Goal: Task Accomplishment & Management: Manage account settings

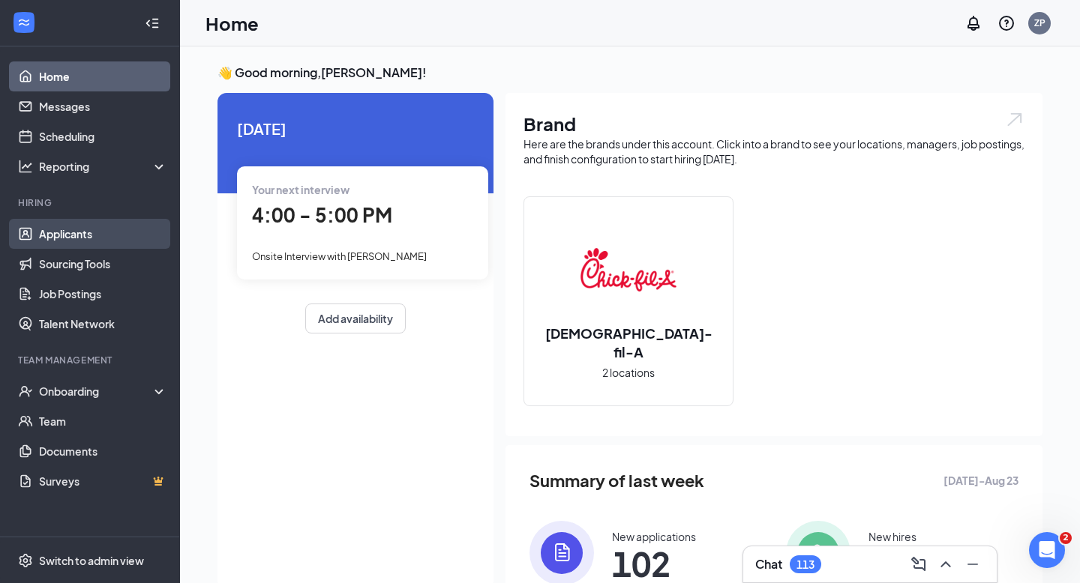
click at [114, 247] on link "Applicants" at bounding box center [103, 234] width 128 height 30
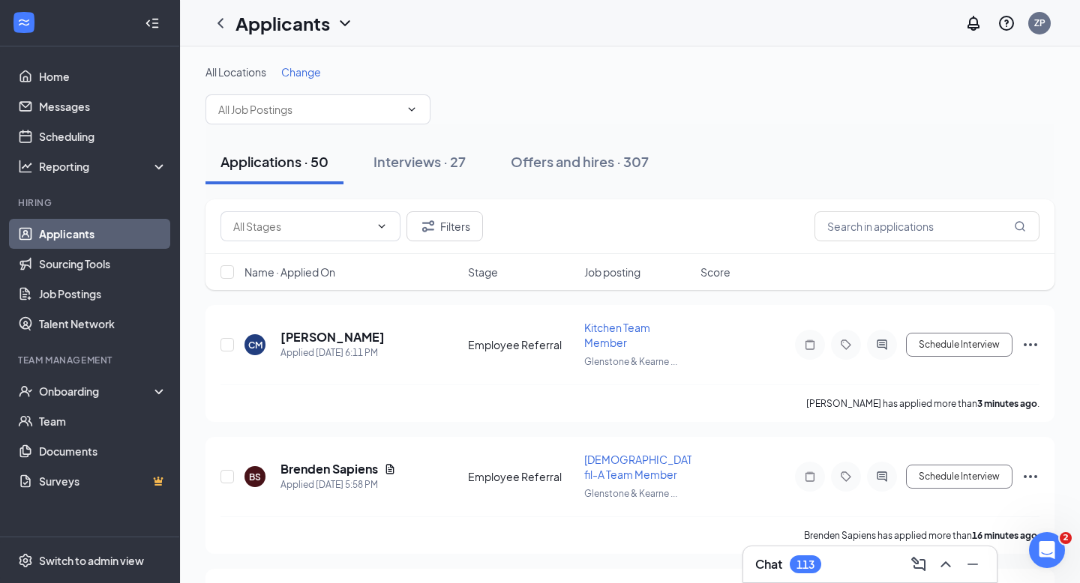
click at [316, 75] on span "Change" at bounding box center [301, 71] width 40 height 13
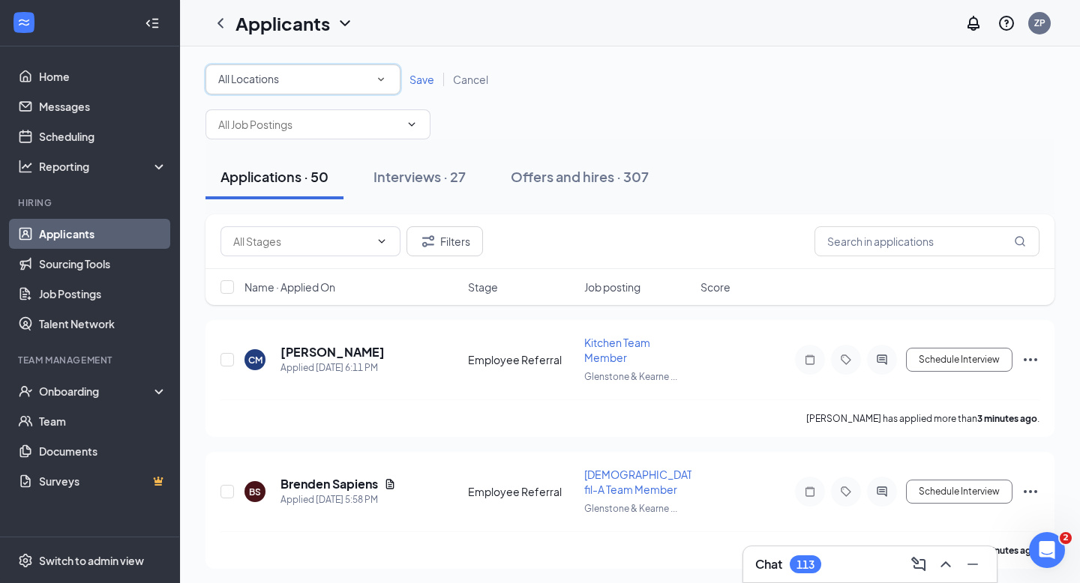
click at [307, 91] on div "All Locations All Locations" at bounding box center [302, 79] width 195 height 30
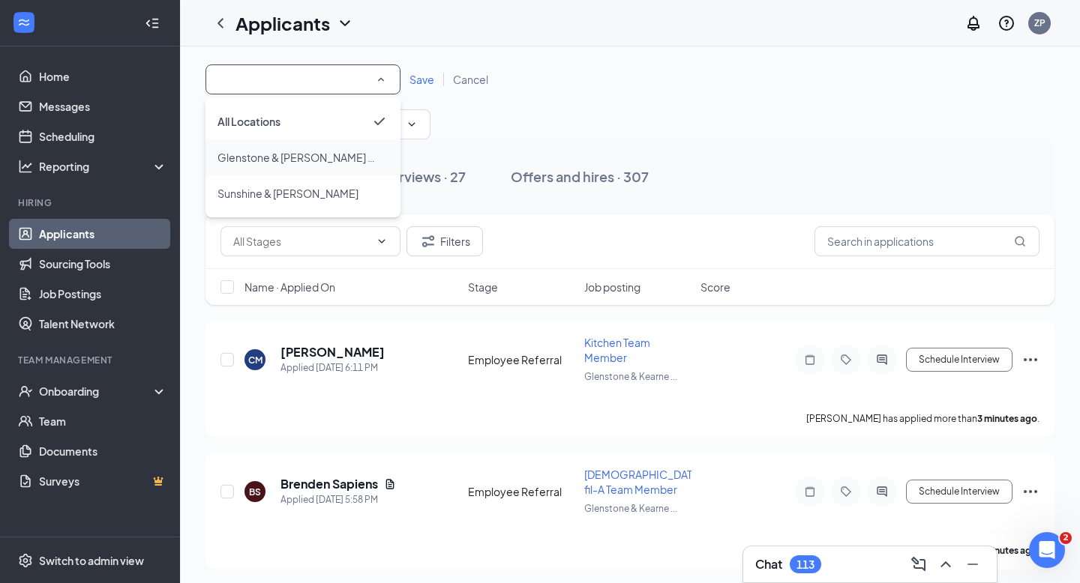
click at [289, 165] on span "Glenstone & [PERSON_NAME] ([GEOGRAPHIC_DATA])" at bounding box center [297, 157] width 160 height 18
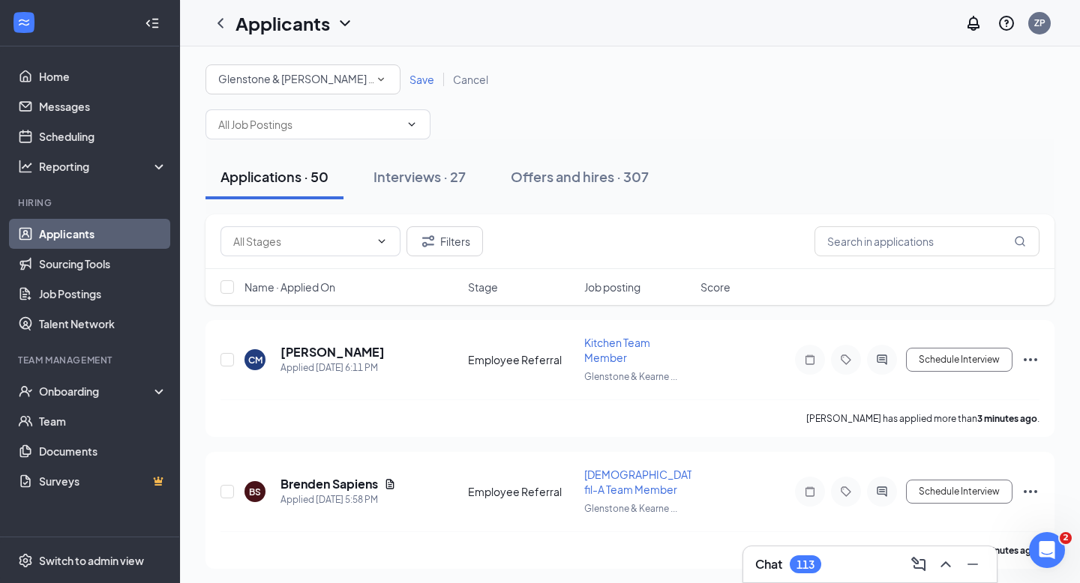
click at [425, 82] on span "Save" at bounding box center [421, 79] width 25 height 13
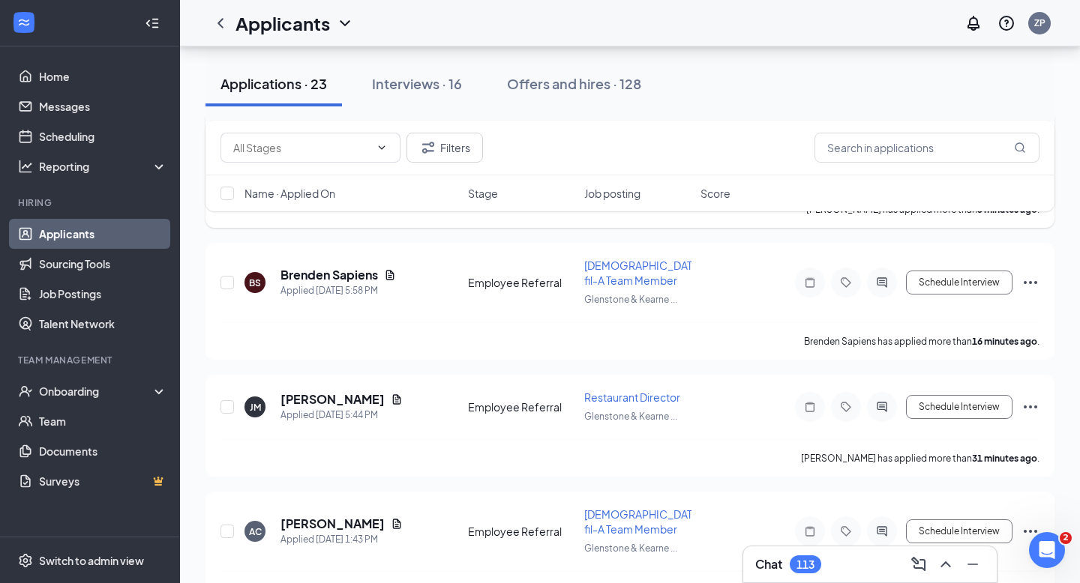
scroll to position [195, 0]
click at [403, 394] on icon "Document" at bounding box center [397, 399] width 12 height 12
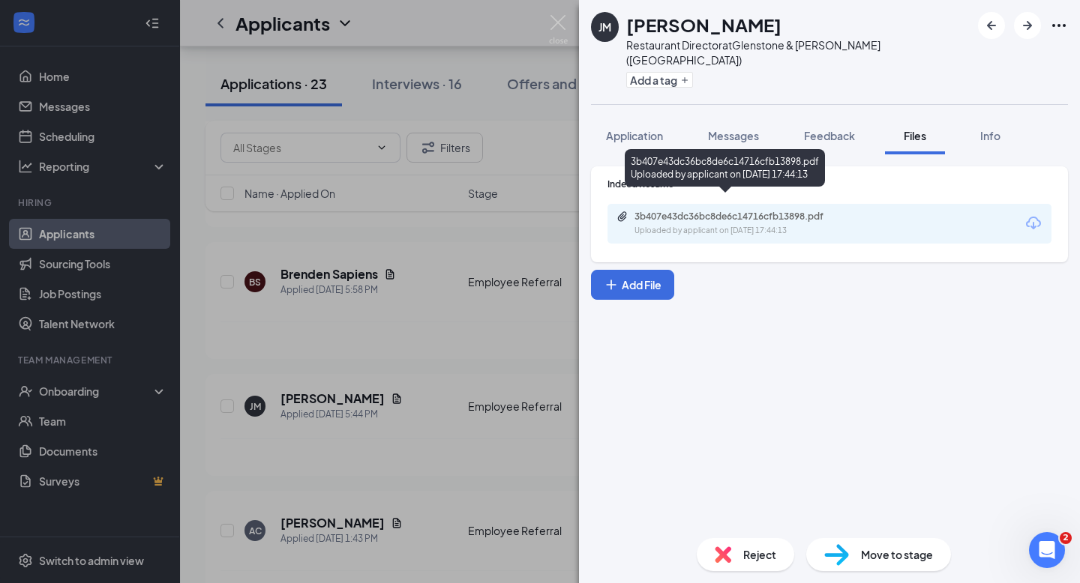
click at [656, 211] on div "3b407e43dc36bc8de6c14716cfb13898.pdf" at bounding box center [739, 217] width 210 height 12
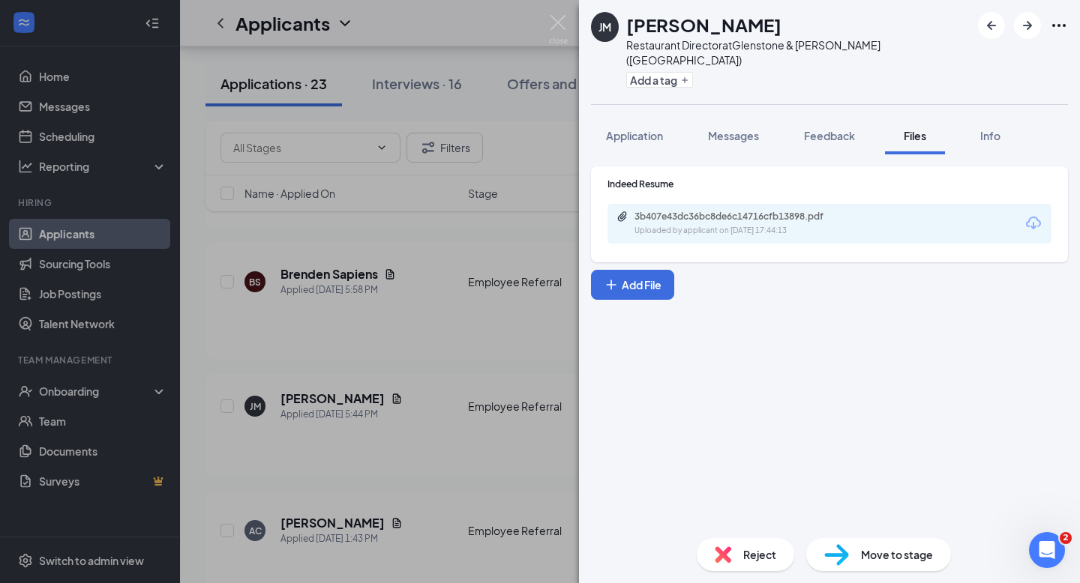
click at [571, 20] on div "[PERSON_NAME] Restaurant Director at [GEOGRAPHIC_DATA][PERSON_NAME] ([GEOGRAPHI…" at bounding box center [540, 291] width 1080 height 583
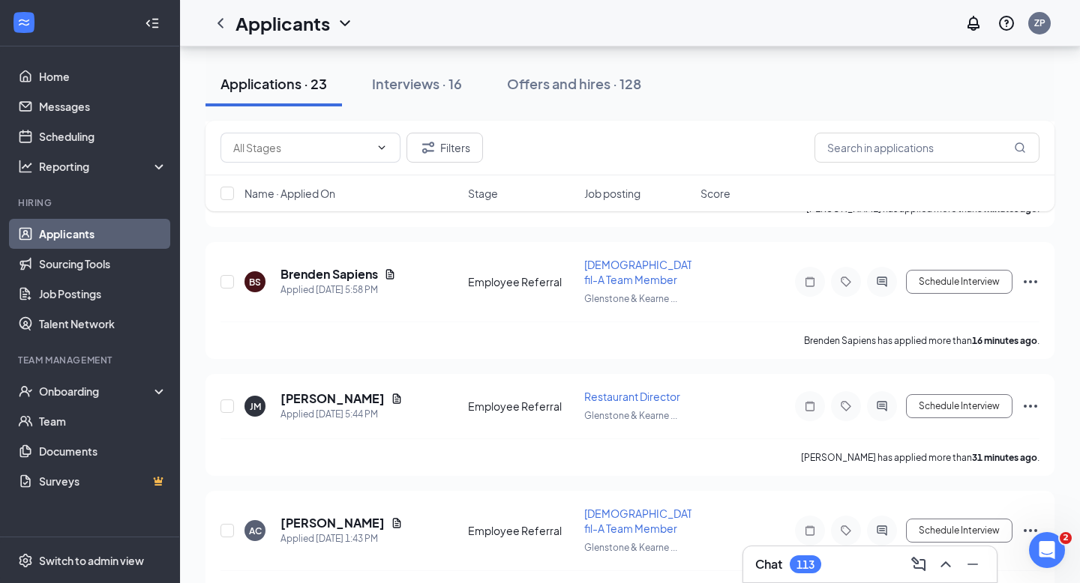
click at [562, 22] on div "Applicants ZP" at bounding box center [630, 23] width 900 height 46
drag, startPoint x: 436, startPoint y: 478, endPoint x: 439, endPoint y: 488, distance: 10.0
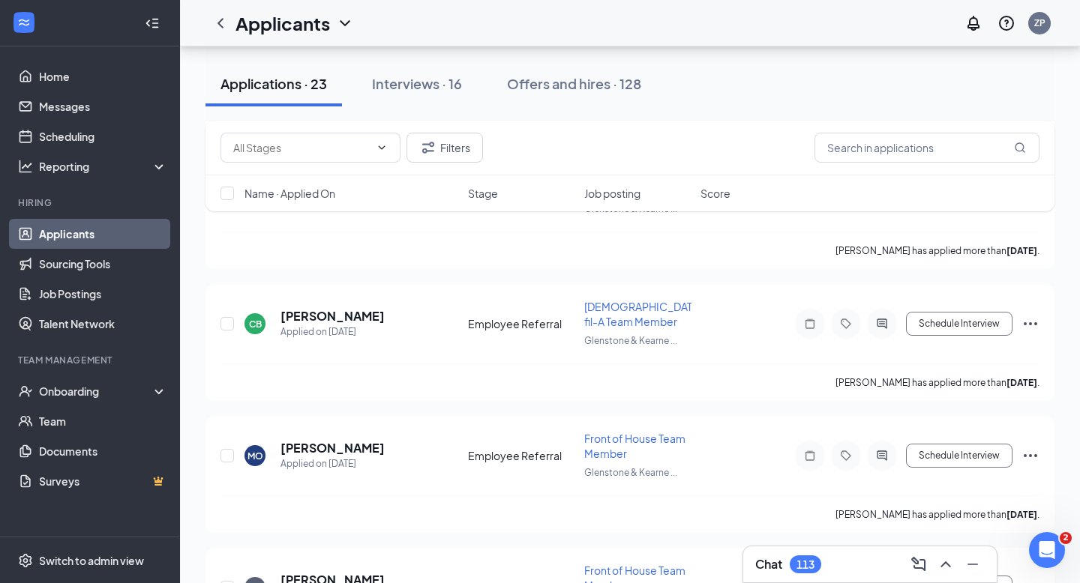
scroll to position [2719, 0]
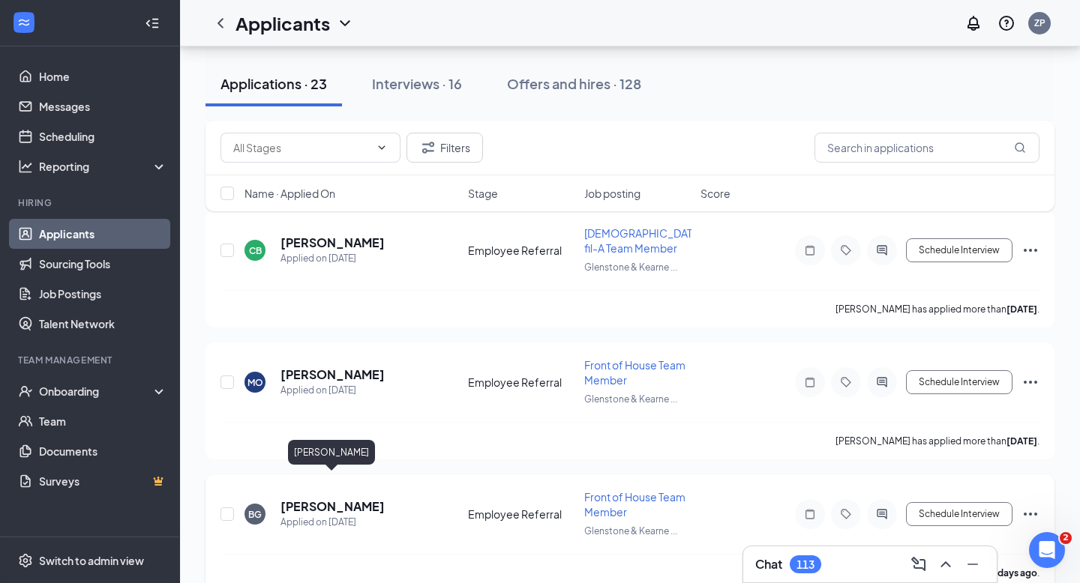
click at [376, 499] on h5 "[PERSON_NAME]" at bounding box center [332, 507] width 104 height 16
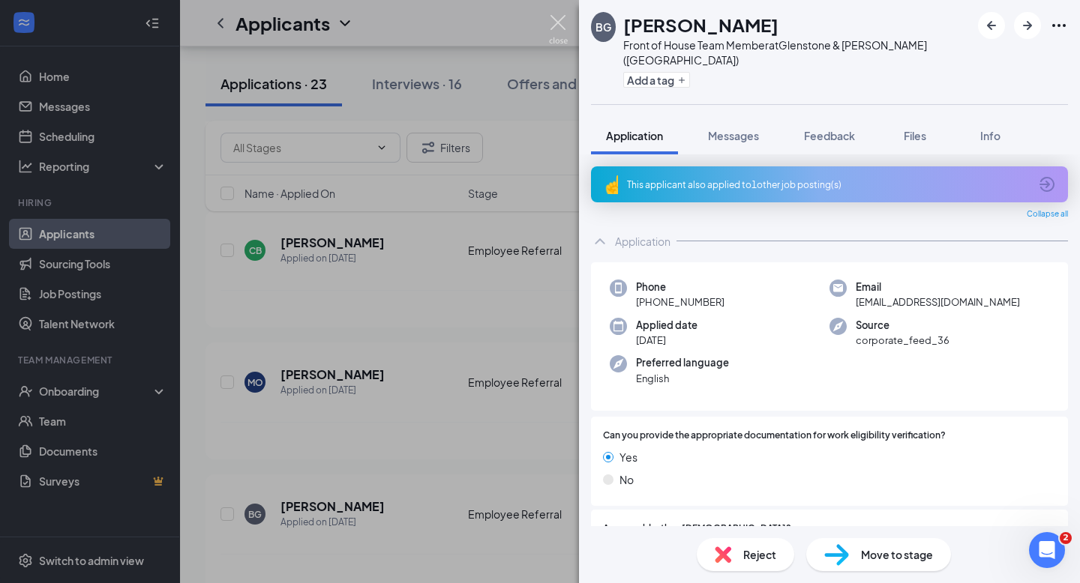
click at [553, 31] on img at bounding box center [558, 29] width 19 height 29
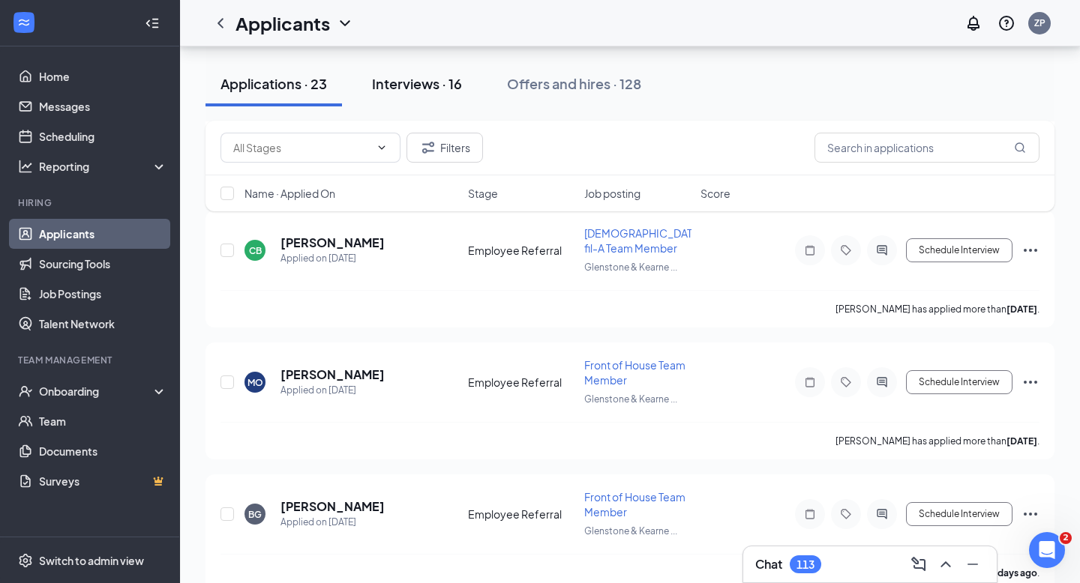
click at [444, 85] on div "Interviews · 16" at bounding box center [417, 83] width 90 height 19
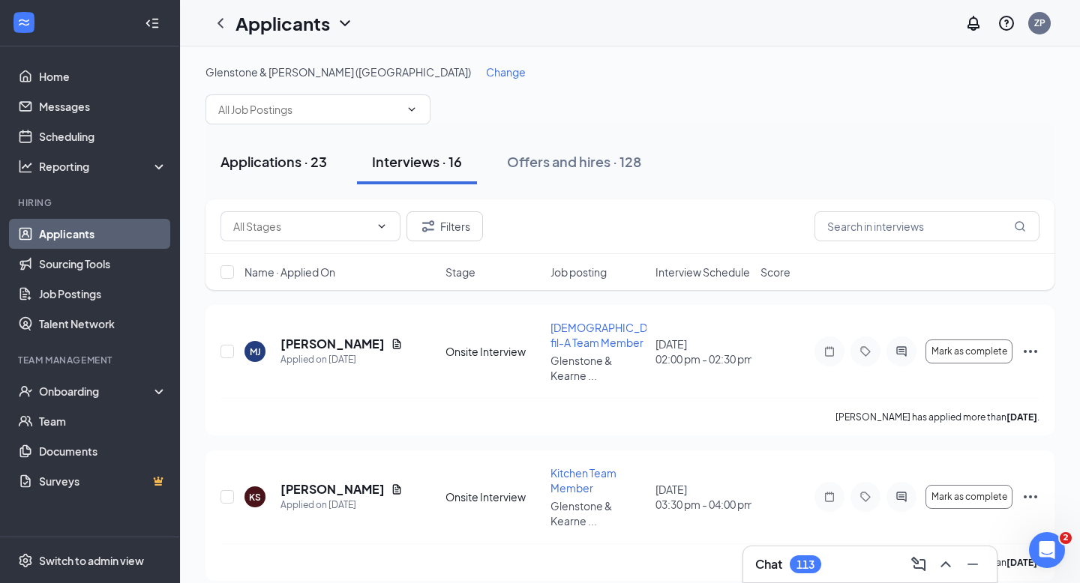
click at [276, 176] on button "Applications · 23" at bounding box center [273, 161] width 136 height 45
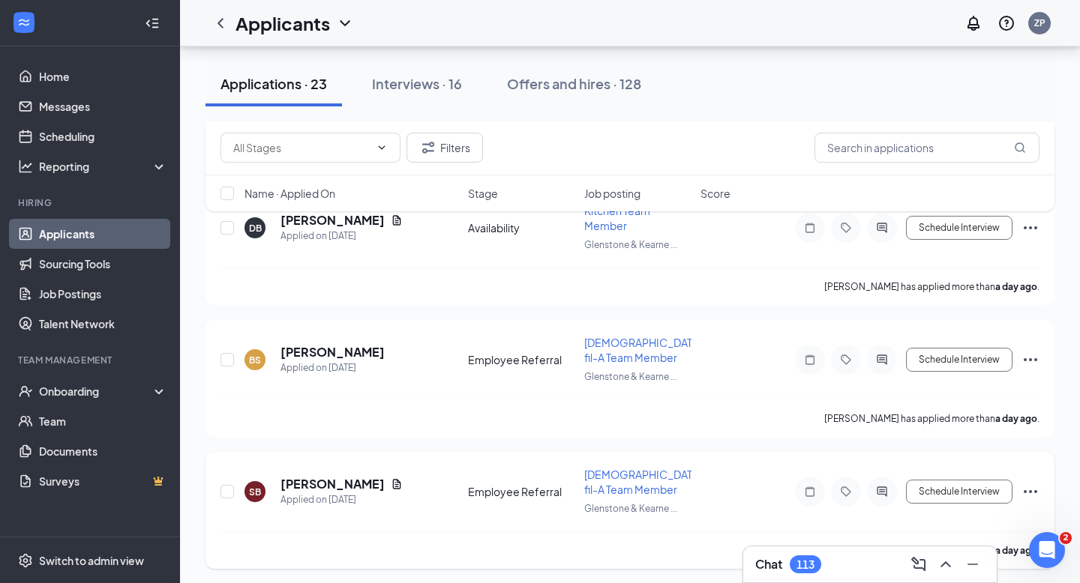
scroll to position [1028, 0]
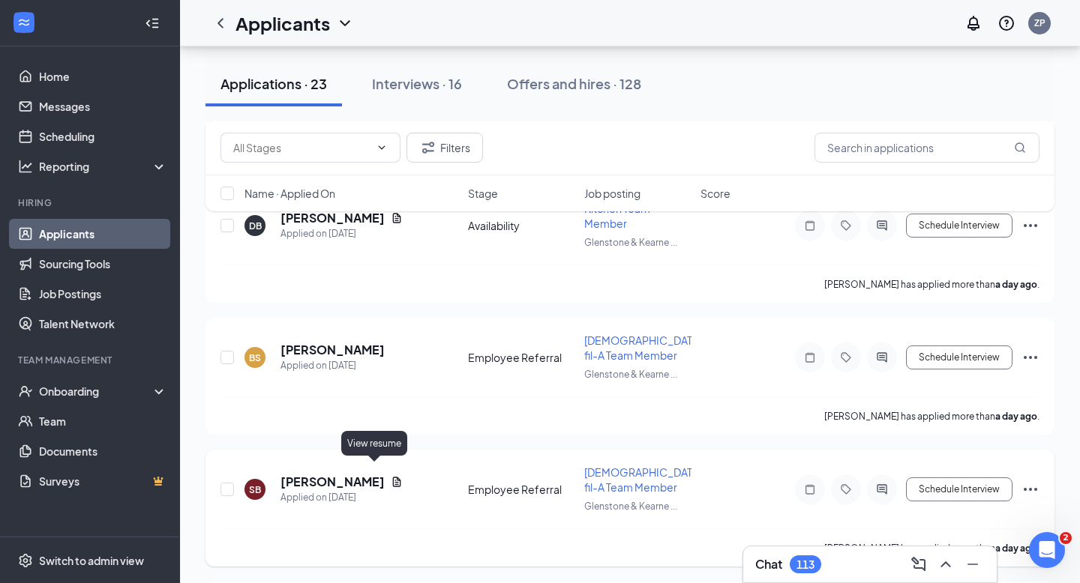
click at [391, 476] on icon "Document" at bounding box center [397, 482] width 12 height 12
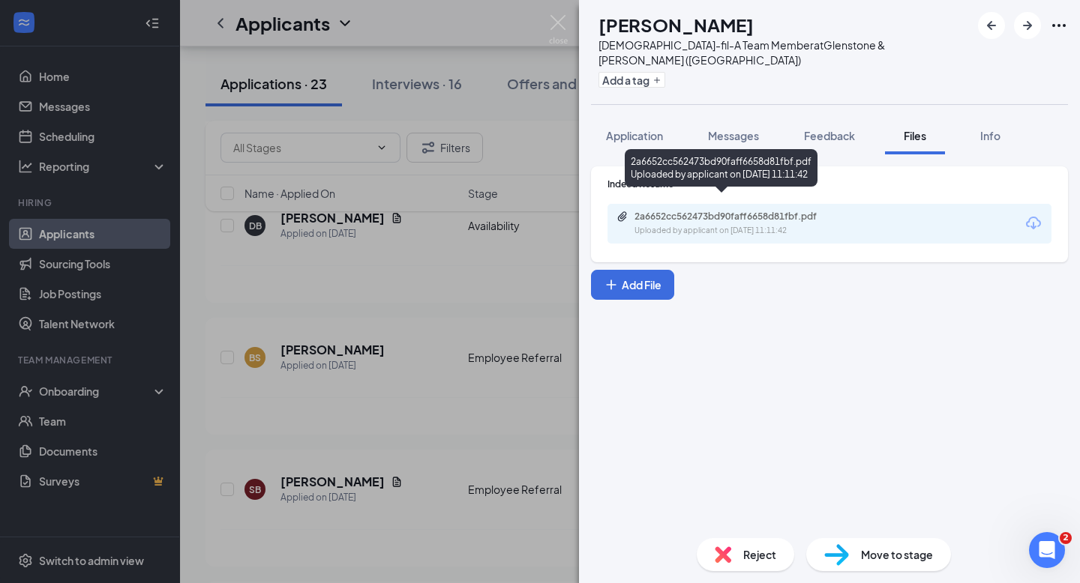
click at [700, 211] on div "2a6652cc562473bd90faff6658d81fbf.pdf" at bounding box center [739, 217] width 210 height 12
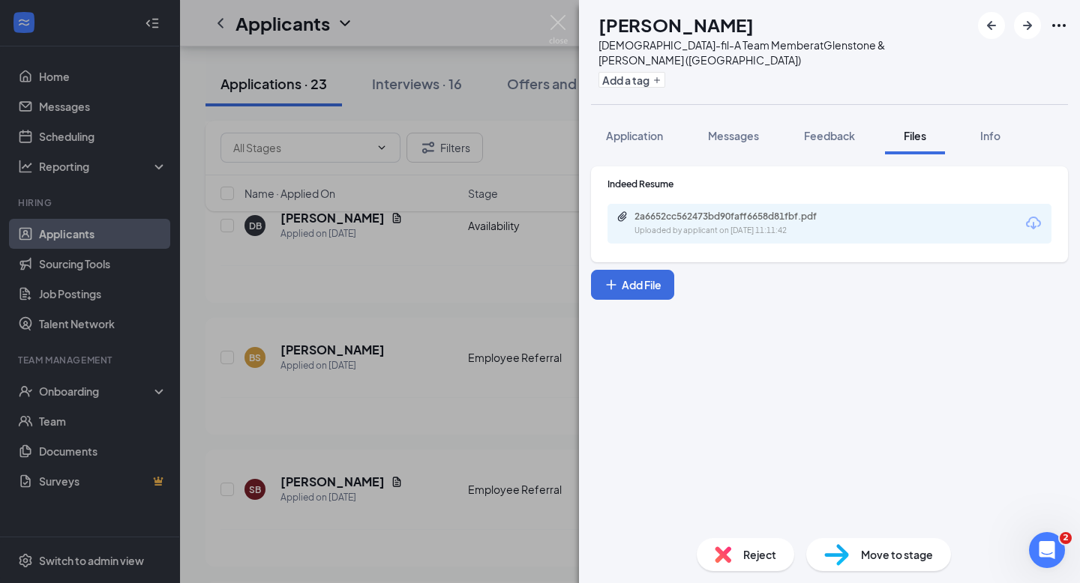
click at [520, 391] on div "SB [PERSON_NAME] [DEMOGRAPHIC_DATA]-fil-A Team Member at Glenstone & [PERSON_NA…" at bounding box center [540, 291] width 1080 height 583
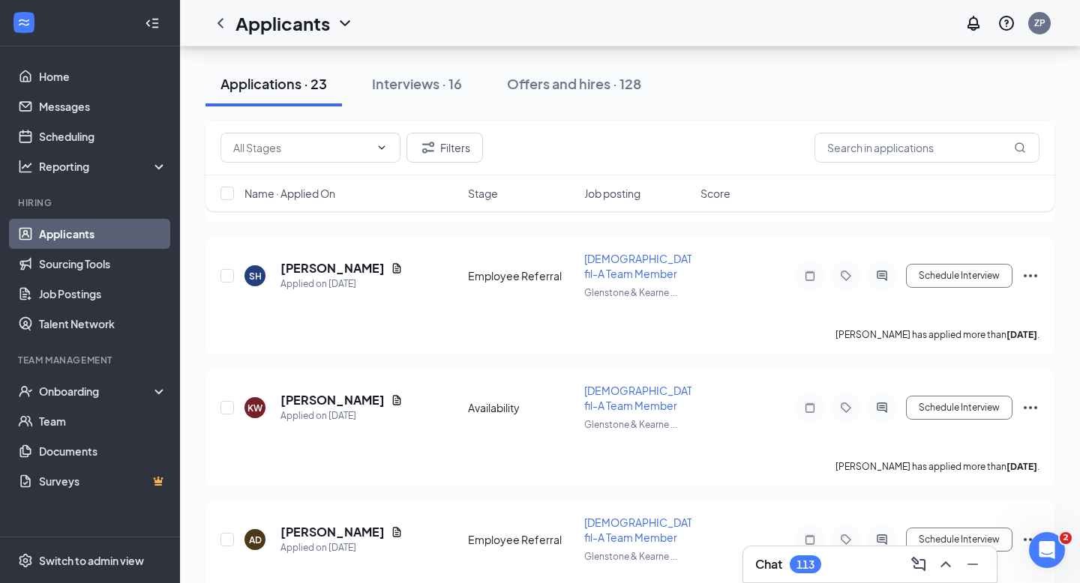
scroll to position [2327, 0]
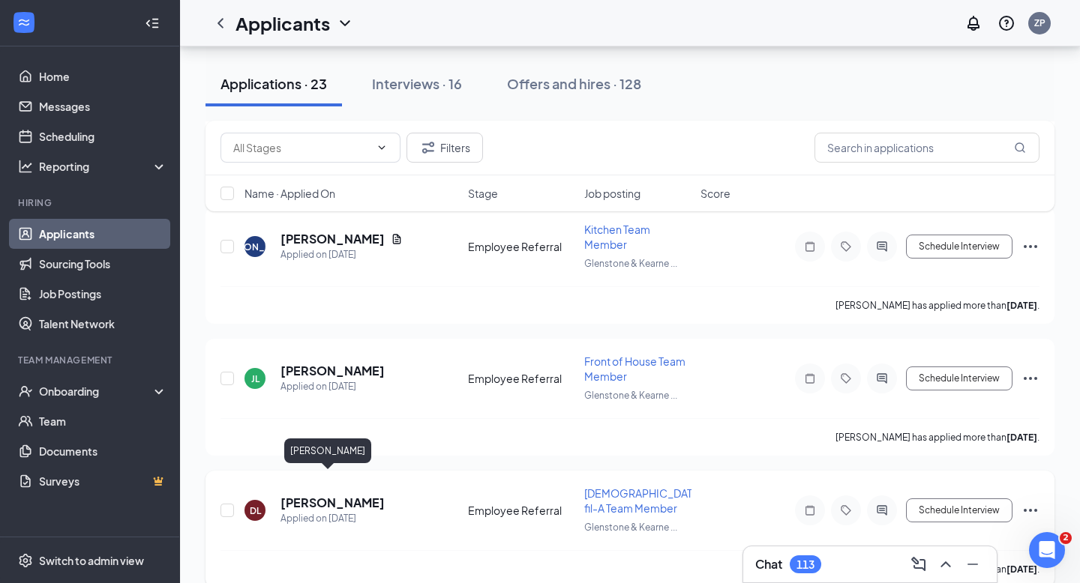
click at [340, 495] on h5 "[PERSON_NAME]" at bounding box center [332, 503] width 104 height 16
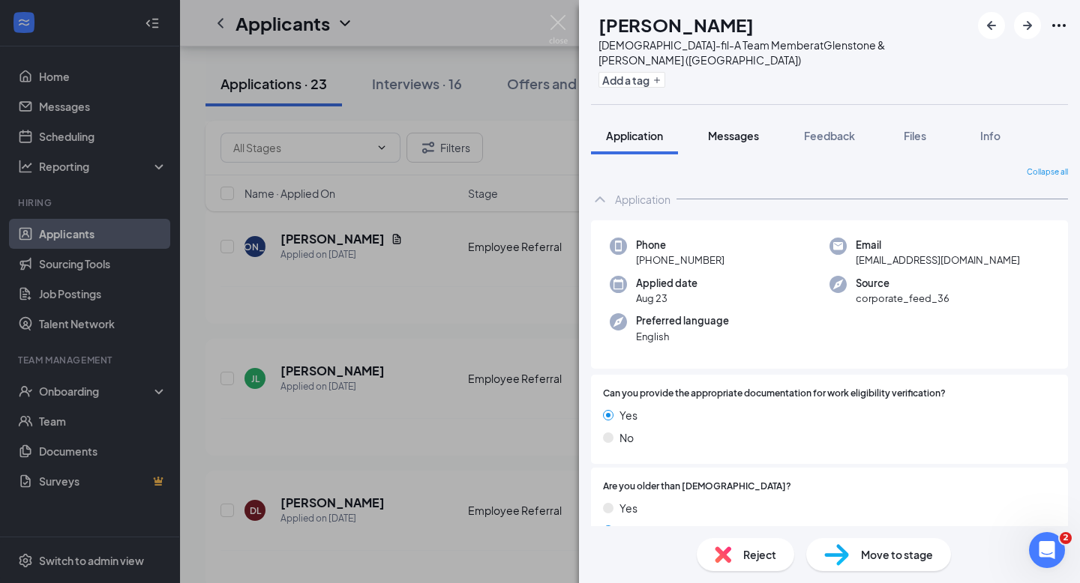
click at [741, 129] on button "Messages" at bounding box center [733, 135] width 81 height 37
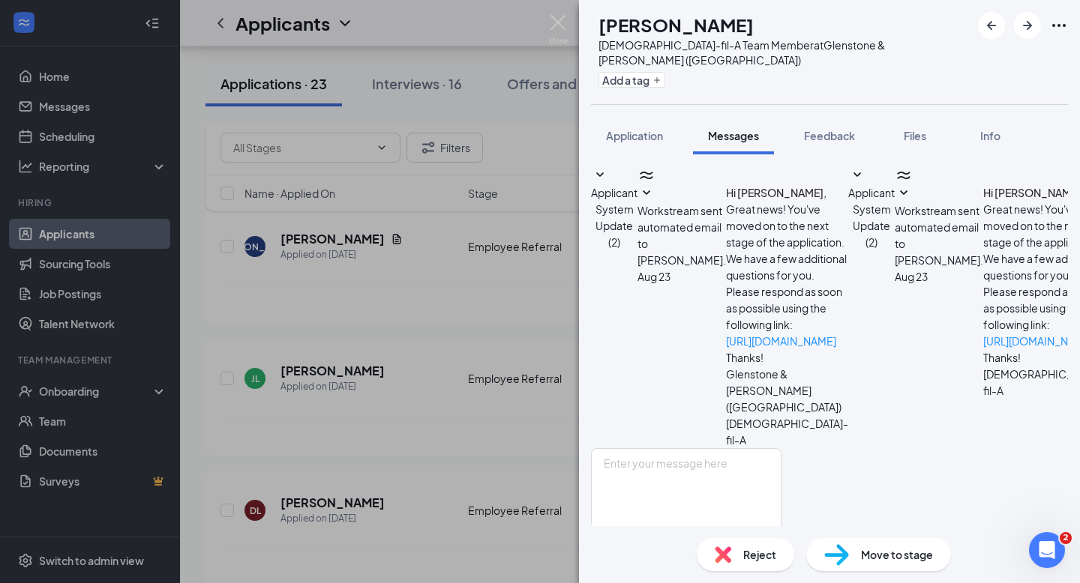
scroll to position [50, 0]
click at [549, 32] on img at bounding box center [558, 29] width 19 height 29
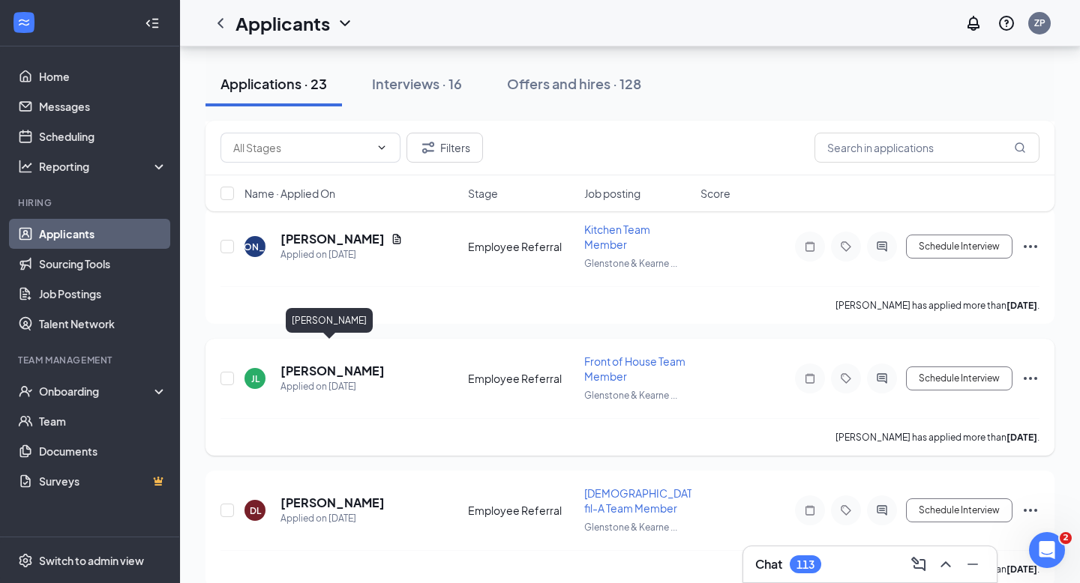
click at [341, 363] on h5 "[PERSON_NAME]" at bounding box center [332, 371] width 104 height 16
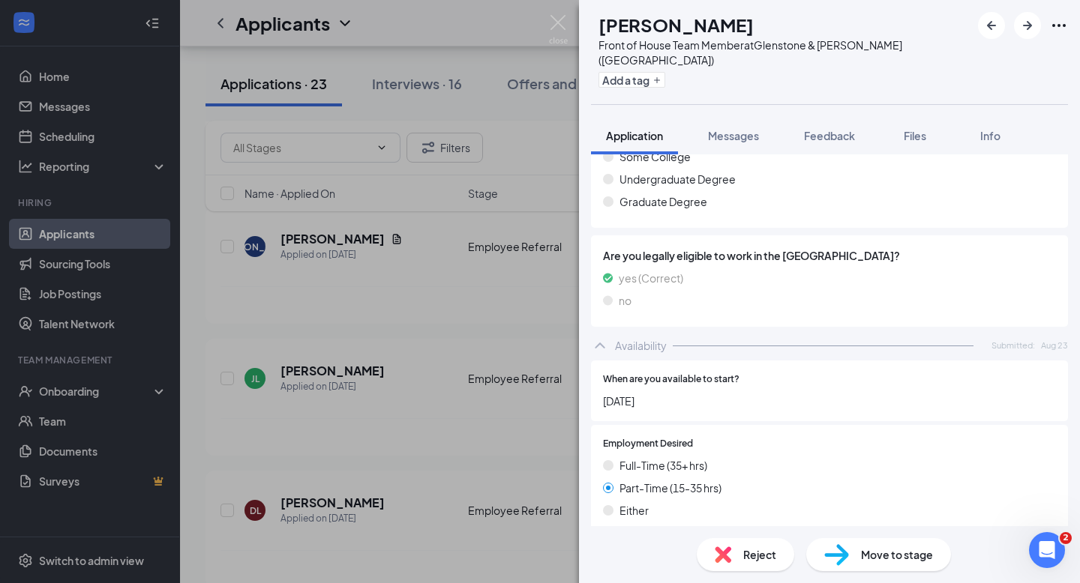
scroll to position [1314, 0]
click at [550, 39] on img at bounding box center [558, 29] width 19 height 29
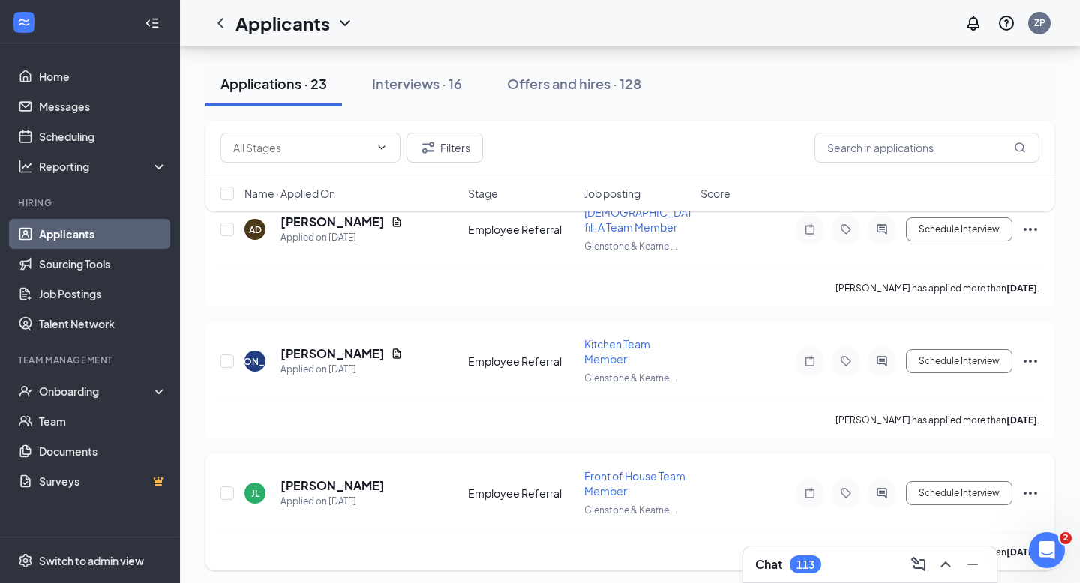
scroll to position [2192, 0]
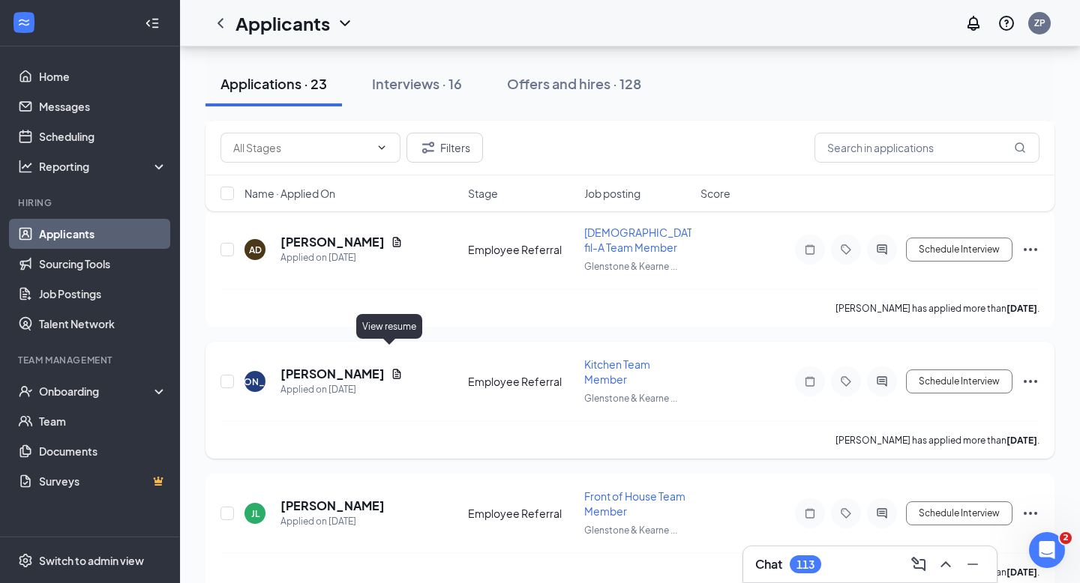
click at [393, 369] on icon "Document" at bounding box center [397, 374] width 8 height 10
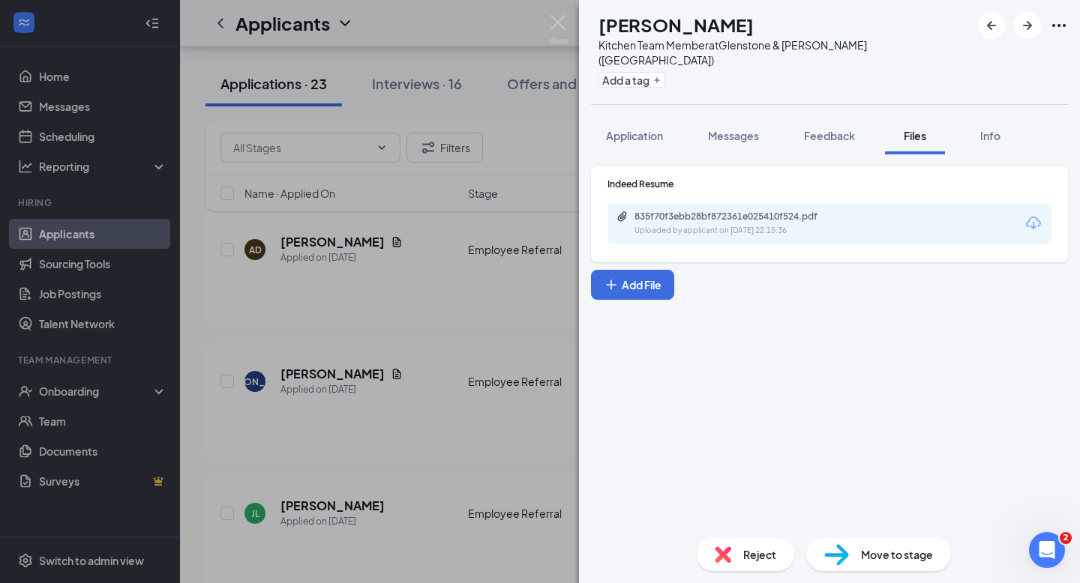
click at [697, 211] on div "835f70f3ebb28bf872361e025410f524.pdf" at bounding box center [739, 217] width 210 height 12
click at [475, 291] on div "[PERSON_NAME] [PERSON_NAME] Kitchen Team Member at Glenstone & [PERSON_NAME] ([…" at bounding box center [540, 291] width 1080 height 583
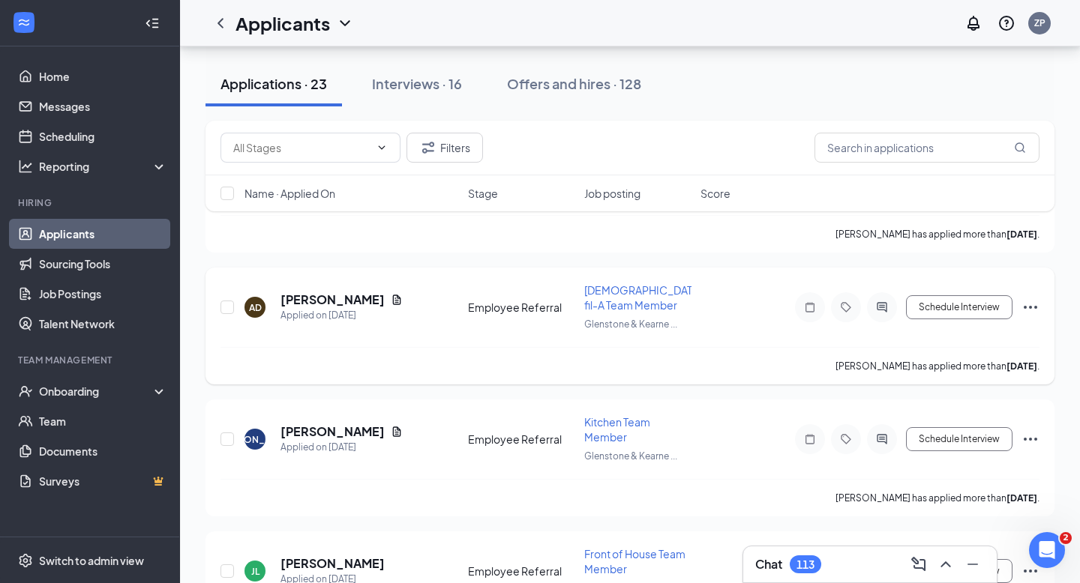
scroll to position [2123, 0]
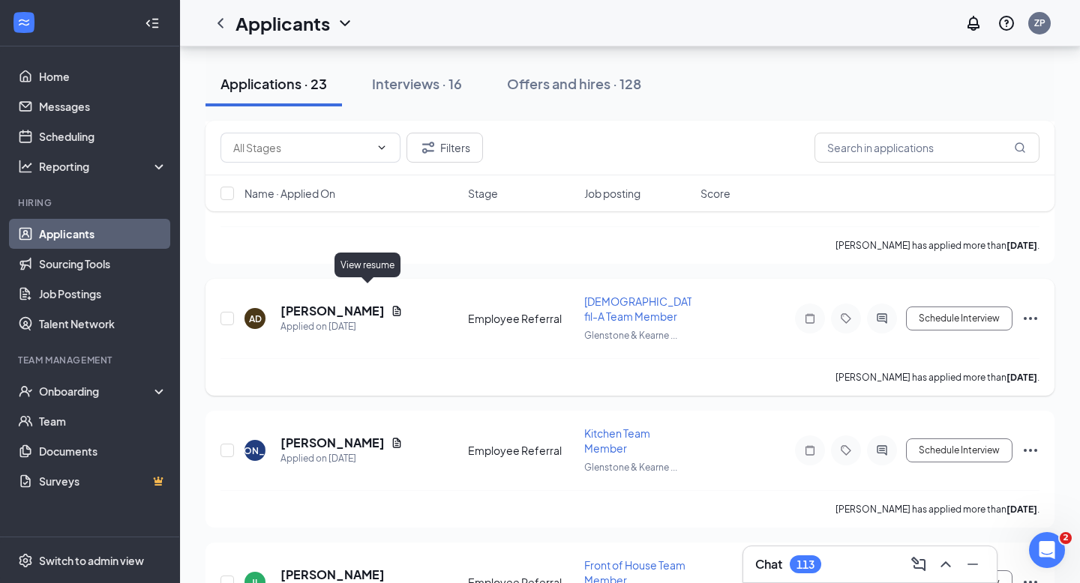
click at [391, 305] on icon "Document" at bounding box center [397, 311] width 12 height 12
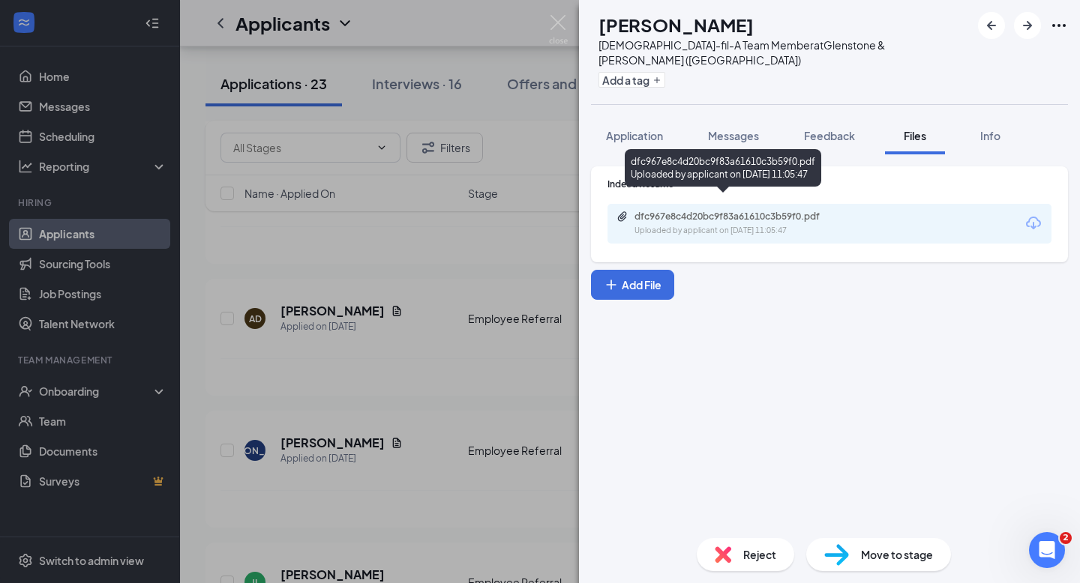
click at [661, 211] on div "dfc967e8c4d20bc9f83a61610c3b59f0.pdf" at bounding box center [739, 217] width 210 height 12
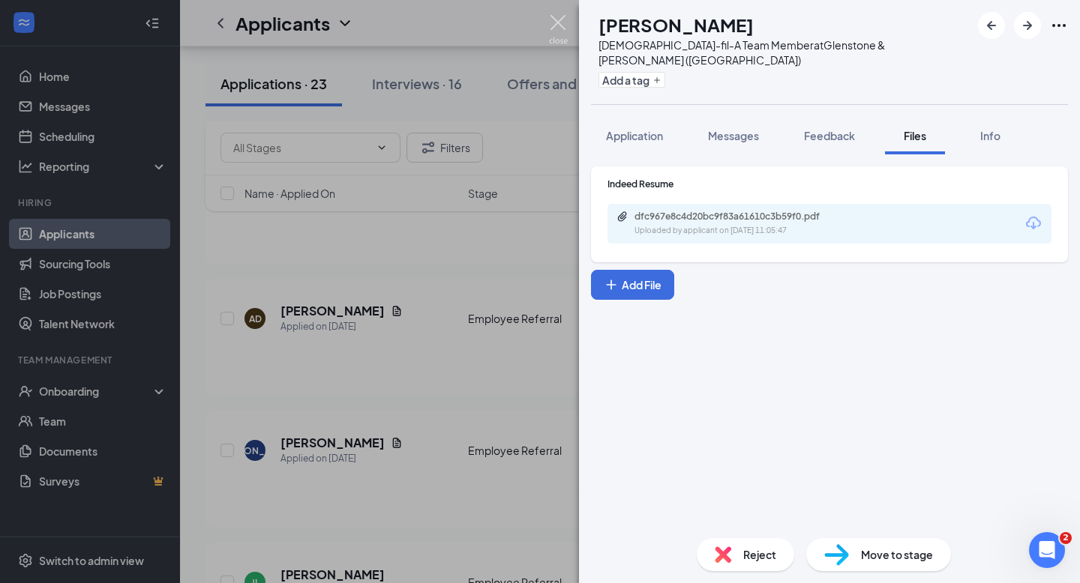
click at [556, 39] on img at bounding box center [558, 29] width 19 height 29
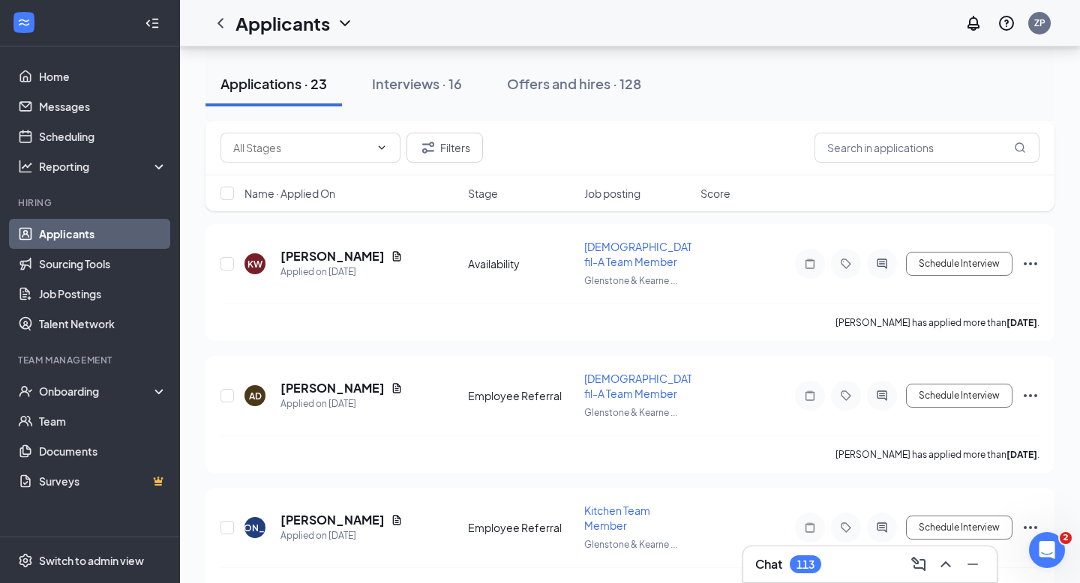
scroll to position [2011, 0]
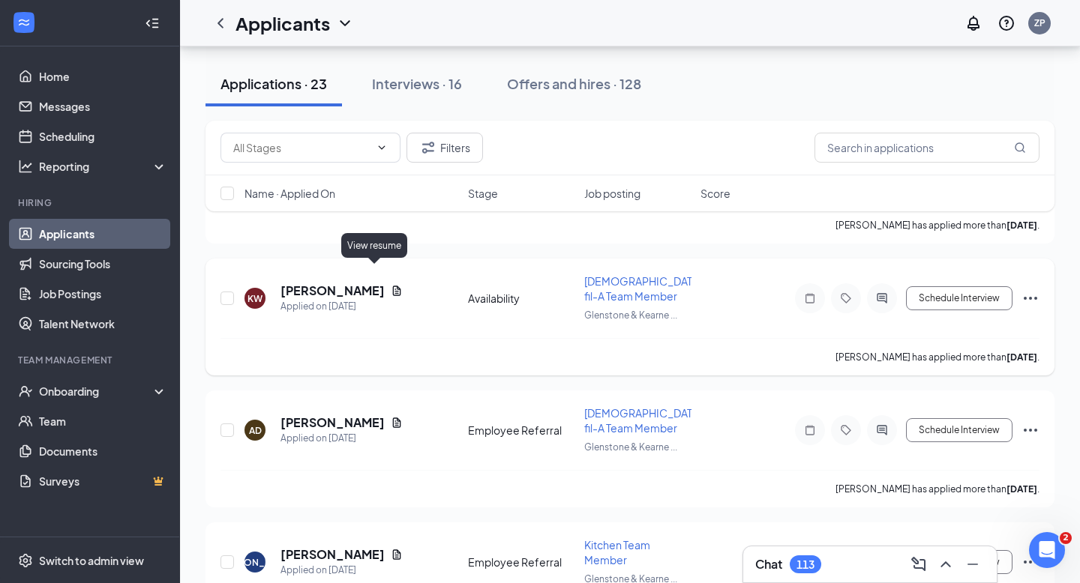
click at [393, 286] on icon "Document" at bounding box center [397, 291] width 8 height 10
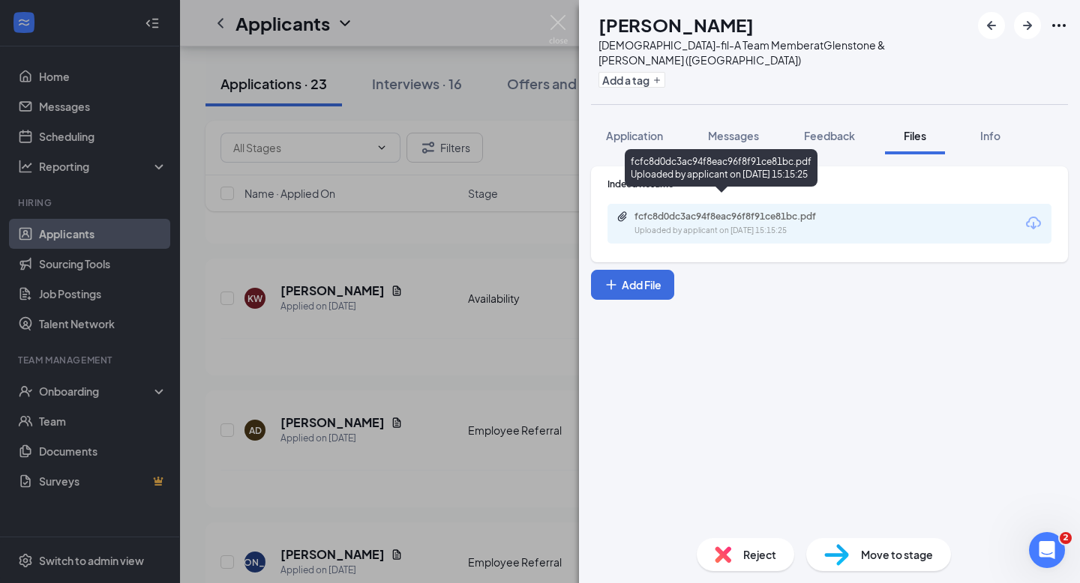
click at [670, 211] on div "fcfc8d0dc3ac94f8eac96f8f91ce81bc.pdf" at bounding box center [739, 217] width 210 height 12
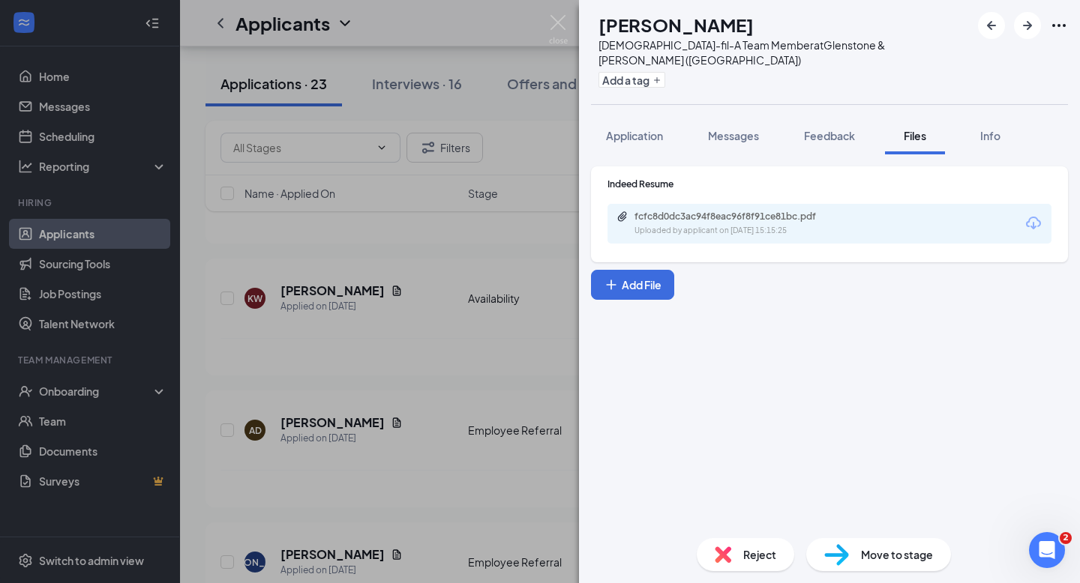
click at [556, 40] on img at bounding box center [558, 29] width 19 height 29
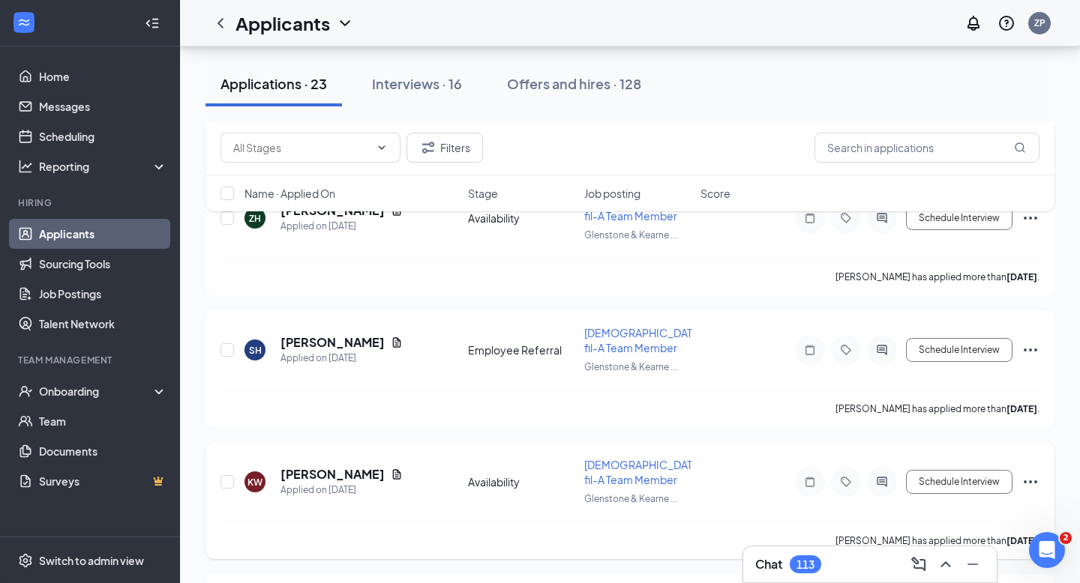
scroll to position [1818, 0]
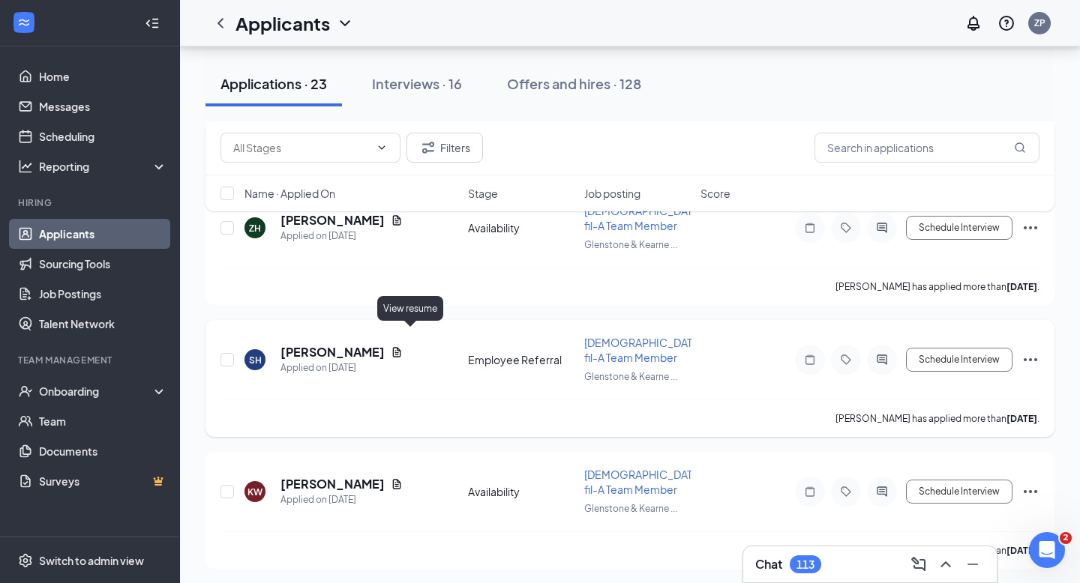
click at [403, 346] on icon "Document" at bounding box center [397, 352] width 12 height 12
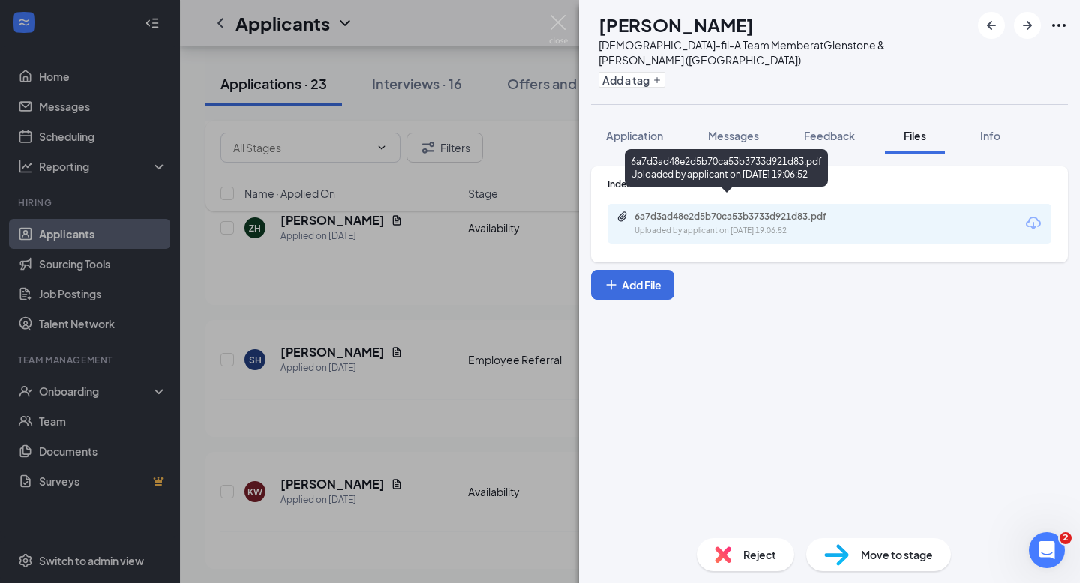
click at [675, 211] on div "6a7d3ad48e2d5b70ca53b3733d921d83.pdf" at bounding box center [739, 217] width 210 height 12
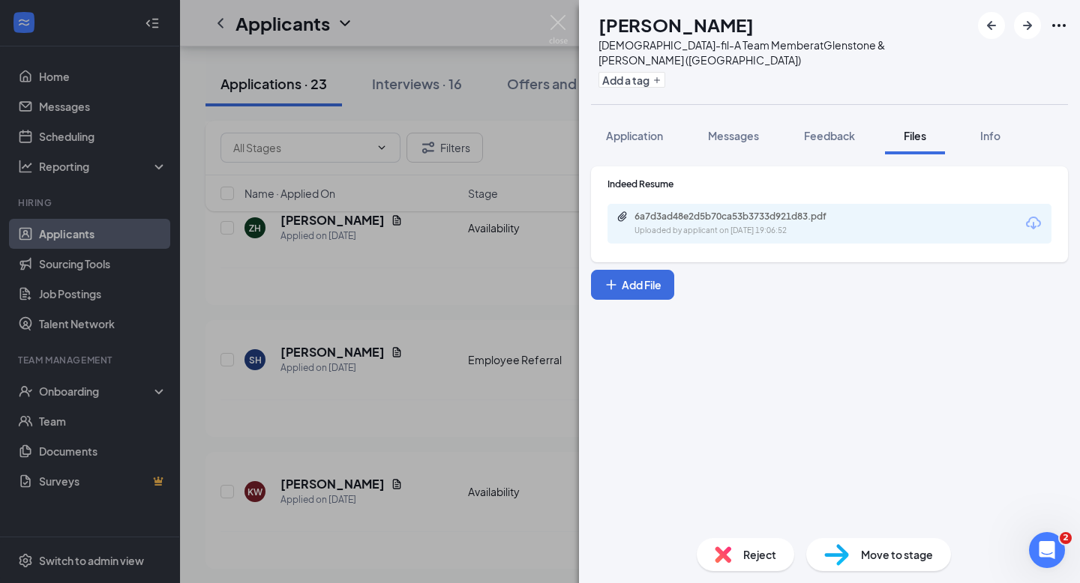
click at [478, 231] on div "SH [PERSON_NAME] [DEMOGRAPHIC_DATA]-fil-A Team Member at Glenstone & [PERSON_NA…" at bounding box center [540, 291] width 1080 height 583
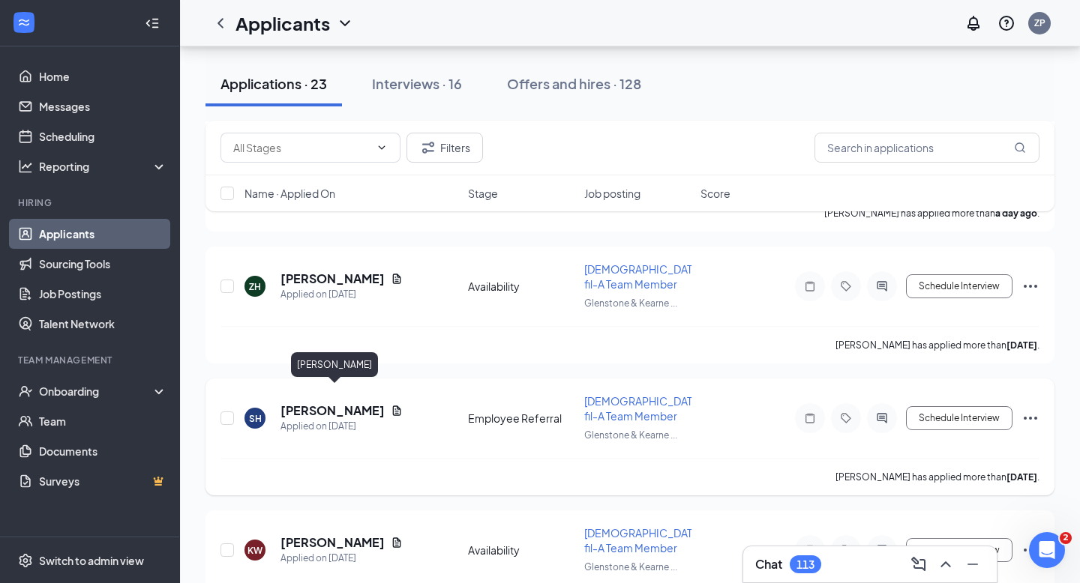
scroll to position [1748, 0]
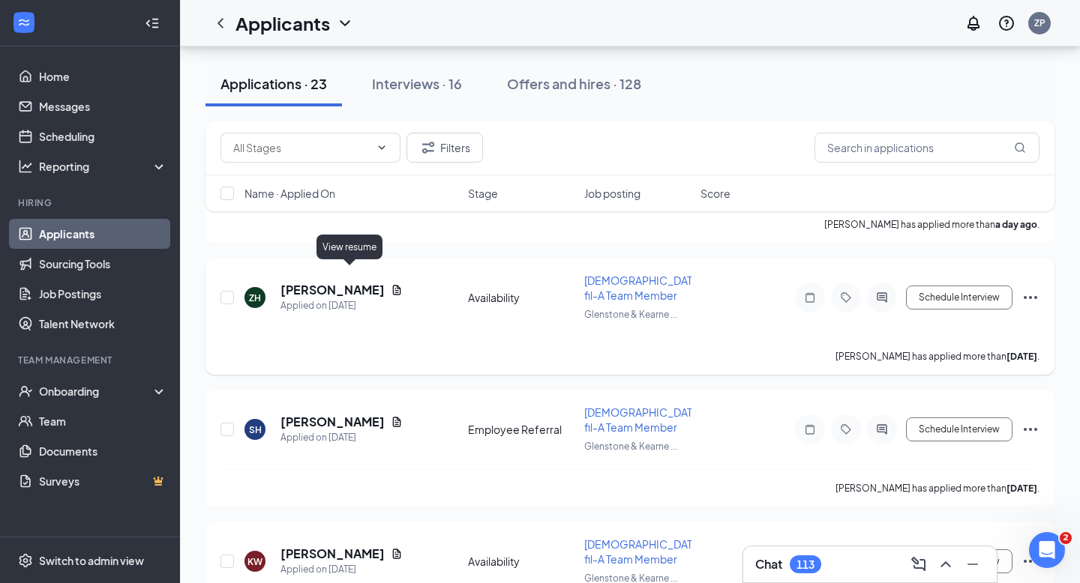
click at [391, 284] on icon "Document" at bounding box center [397, 290] width 12 height 12
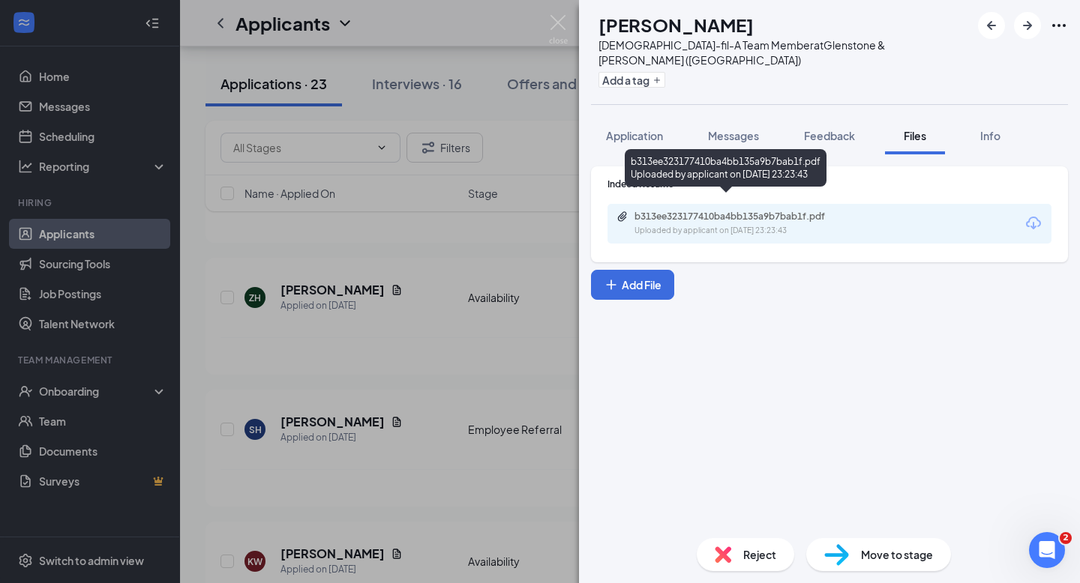
click at [679, 225] on div "Uploaded by applicant on [DATE] 23:23:43" at bounding box center [746, 231] width 225 height 12
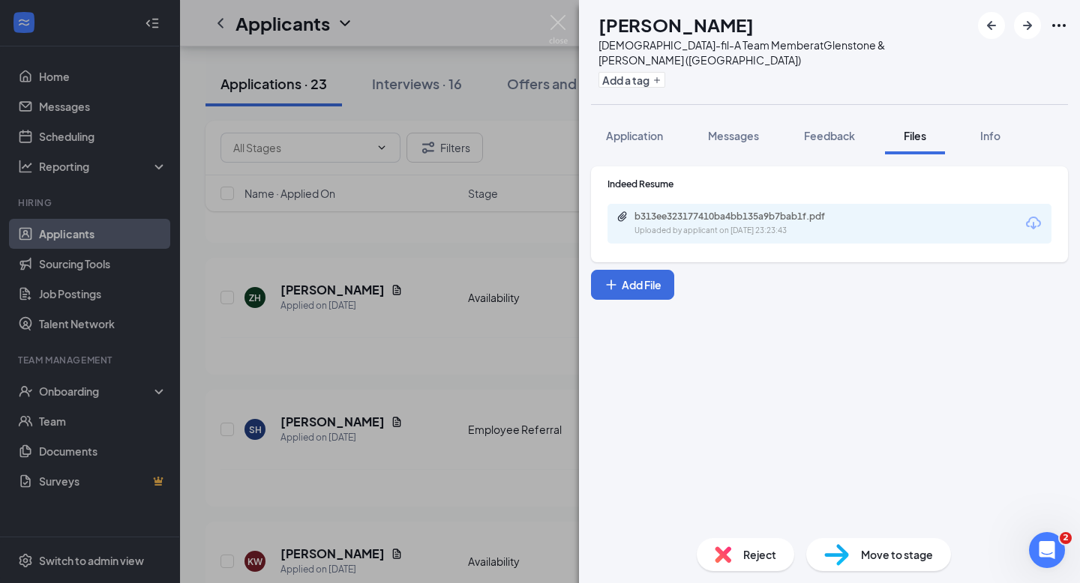
click at [538, 205] on div "ZH [PERSON_NAME] [DEMOGRAPHIC_DATA]-fil-A Team Member at [GEOGRAPHIC_DATA] & [P…" at bounding box center [540, 291] width 1080 height 583
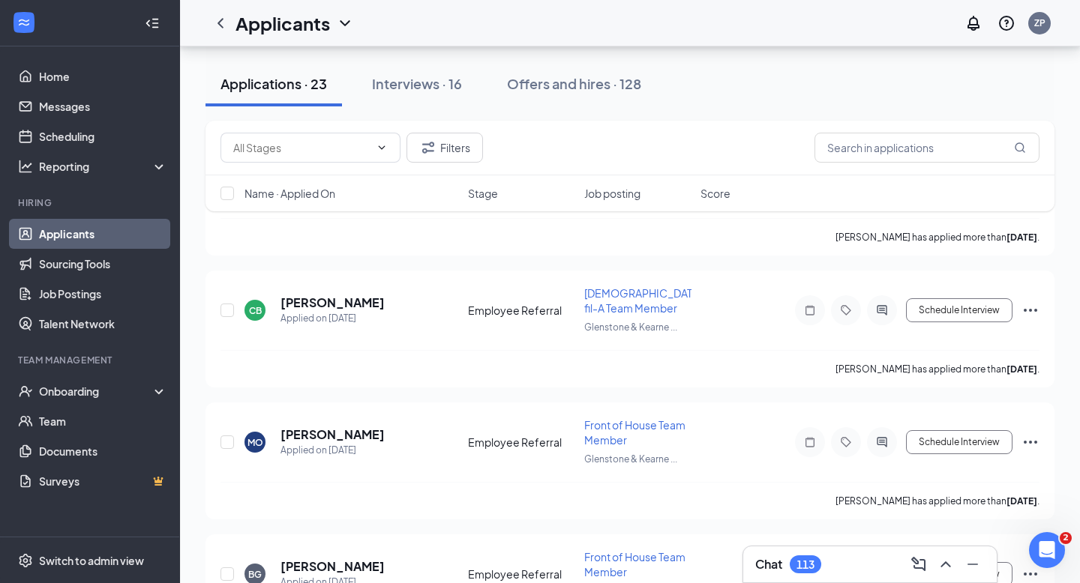
scroll to position [2719, 0]
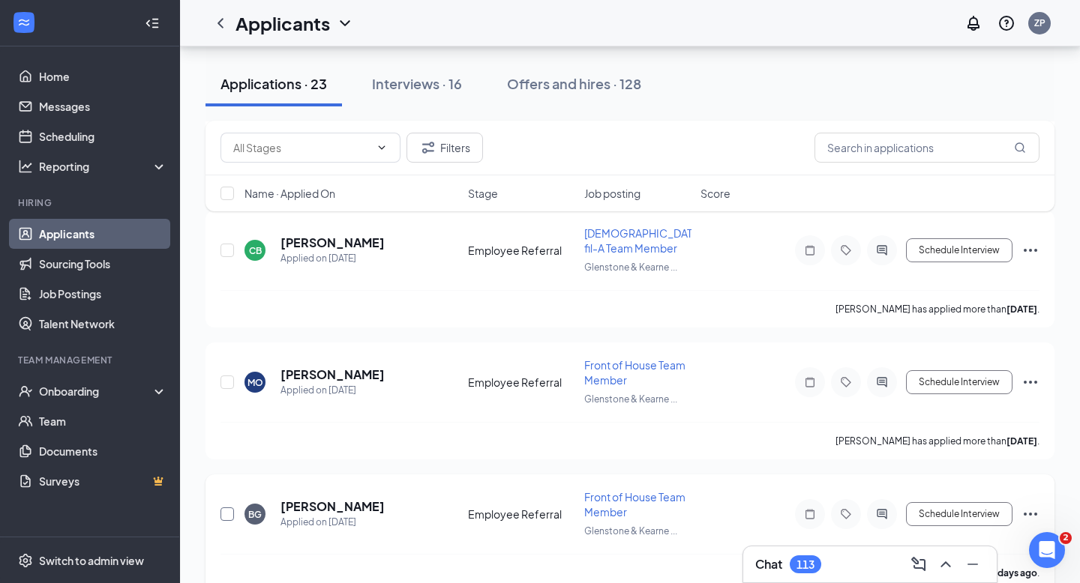
click at [228, 508] on input "checkbox" at bounding box center [226, 514] width 13 height 13
checkbox input "true"
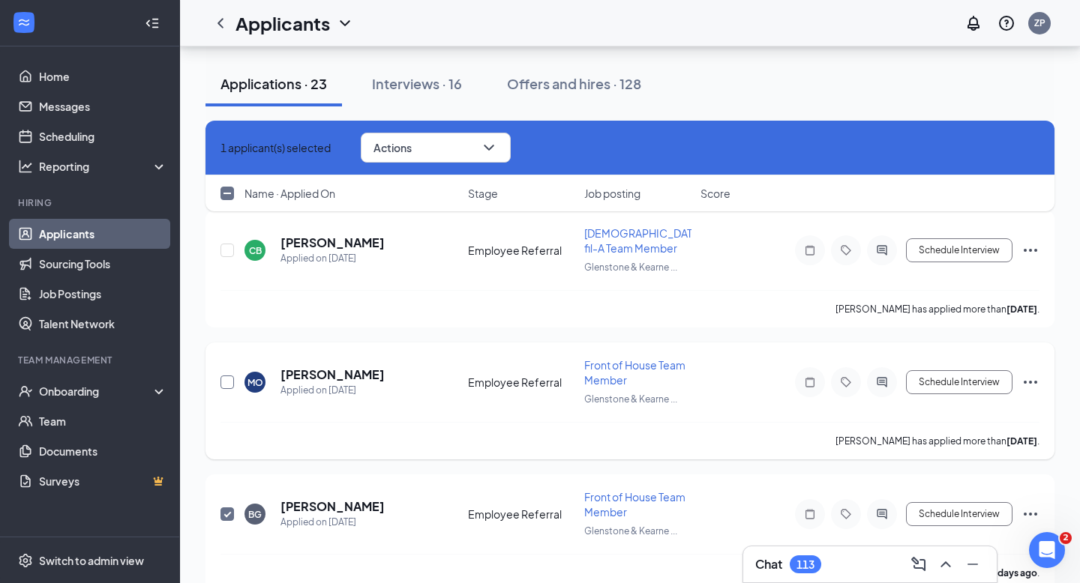
click at [232, 376] on input "checkbox" at bounding box center [226, 382] width 13 height 13
checkbox input "true"
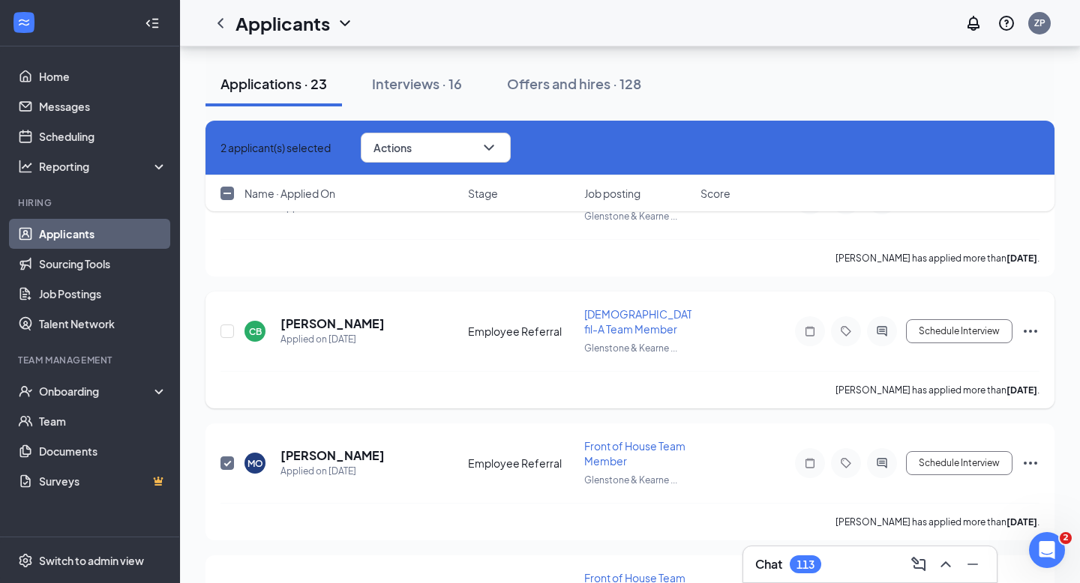
scroll to position [2610, 0]
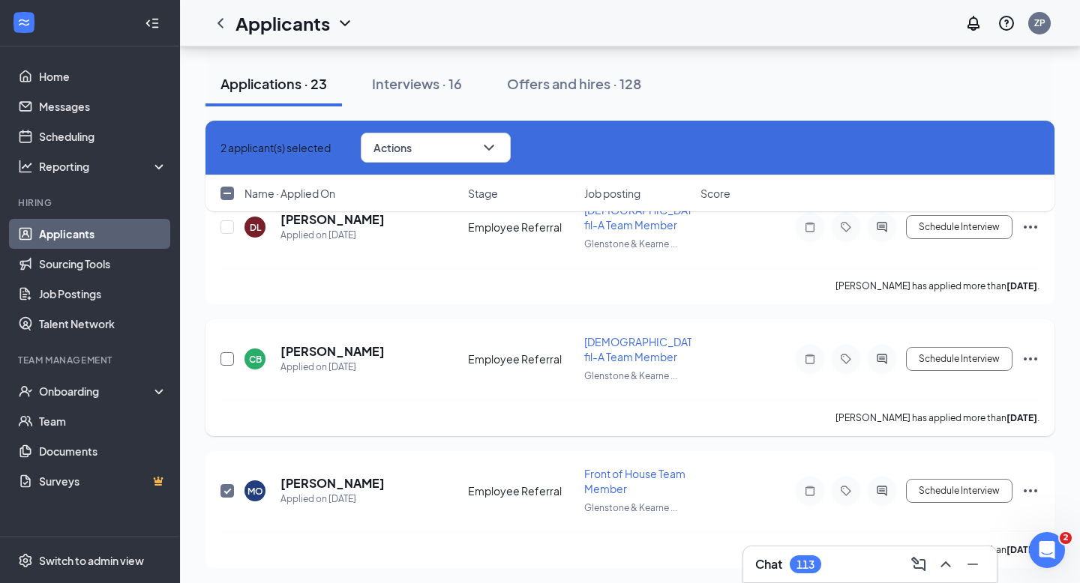
click at [232, 352] on input "checkbox" at bounding box center [226, 358] width 13 height 13
checkbox input "true"
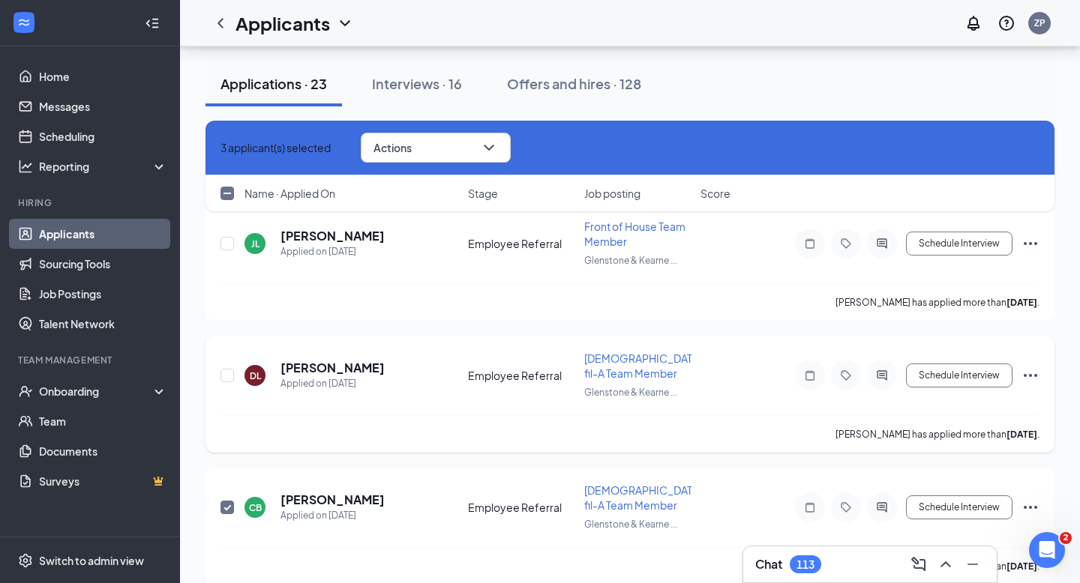
scroll to position [2461, 0]
click at [223, 370] on input "checkbox" at bounding box center [226, 376] width 13 height 13
checkbox input "true"
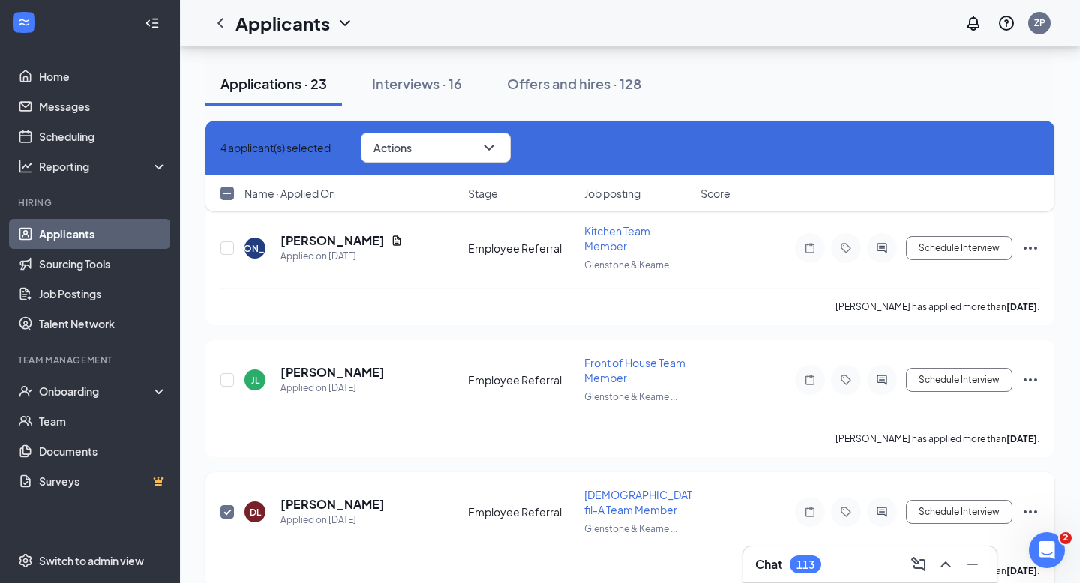
scroll to position [2320, 0]
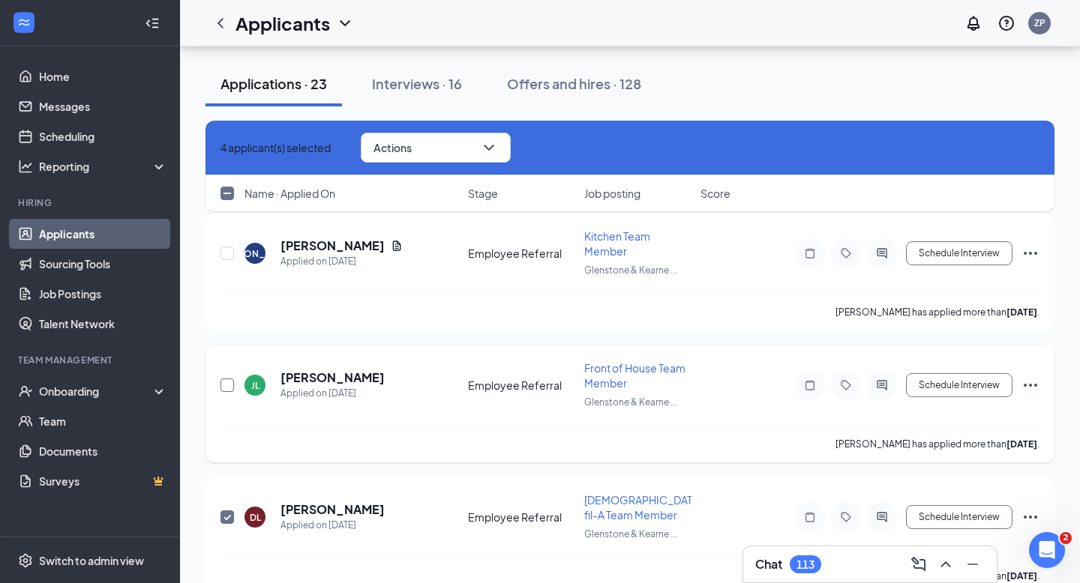
click at [223, 379] on input "checkbox" at bounding box center [226, 385] width 13 height 13
checkbox input "true"
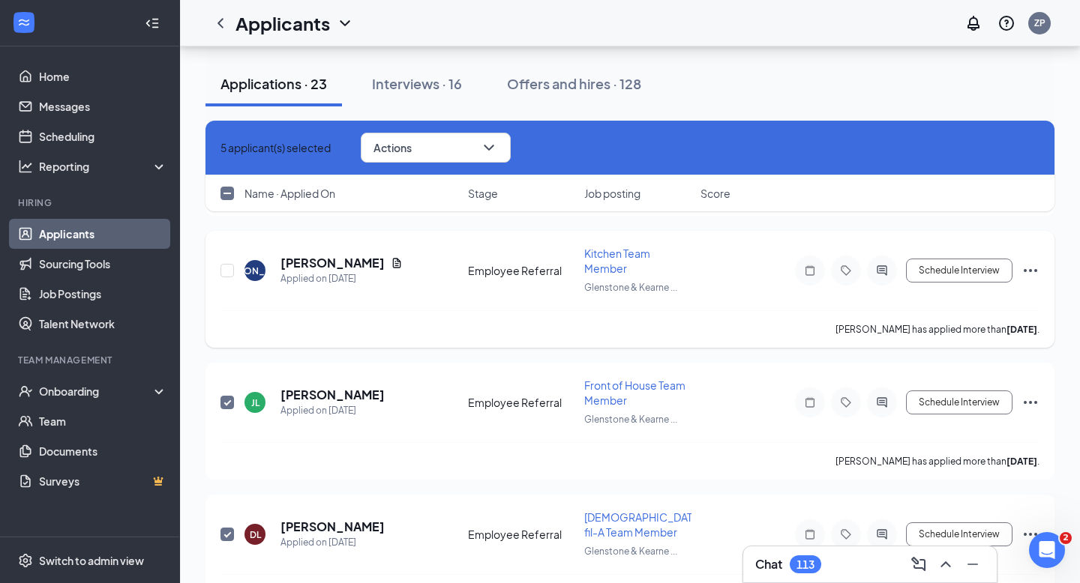
scroll to position [2181, 0]
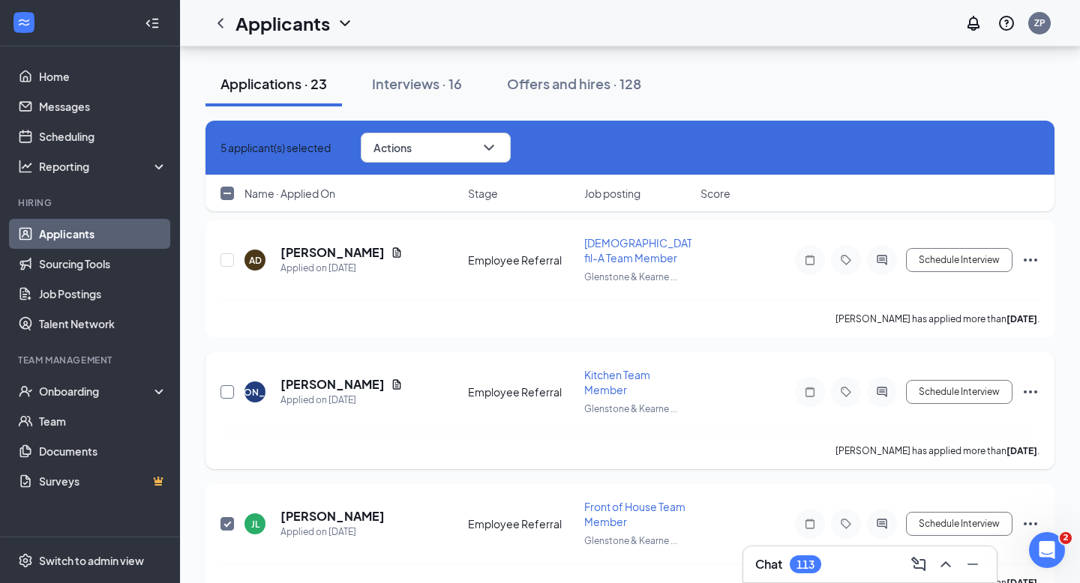
click at [228, 385] on input "checkbox" at bounding box center [226, 391] width 13 height 13
checkbox input "true"
click at [225, 253] on input "checkbox" at bounding box center [226, 259] width 13 height 13
click at [412, 149] on span "Actions" at bounding box center [392, 147] width 38 height 10
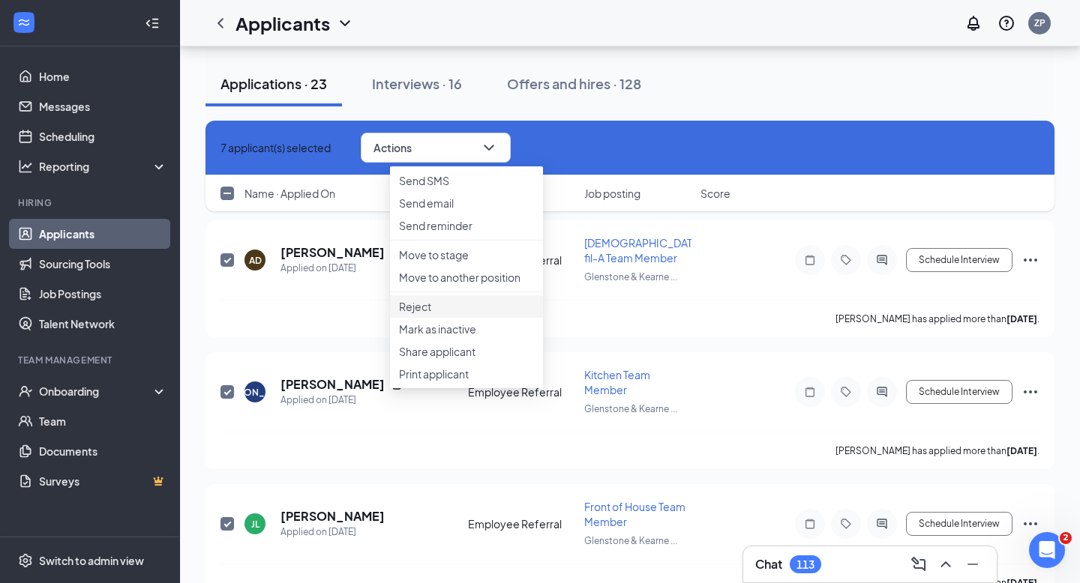
click at [437, 314] on p "Reject" at bounding box center [466, 306] width 135 height 15
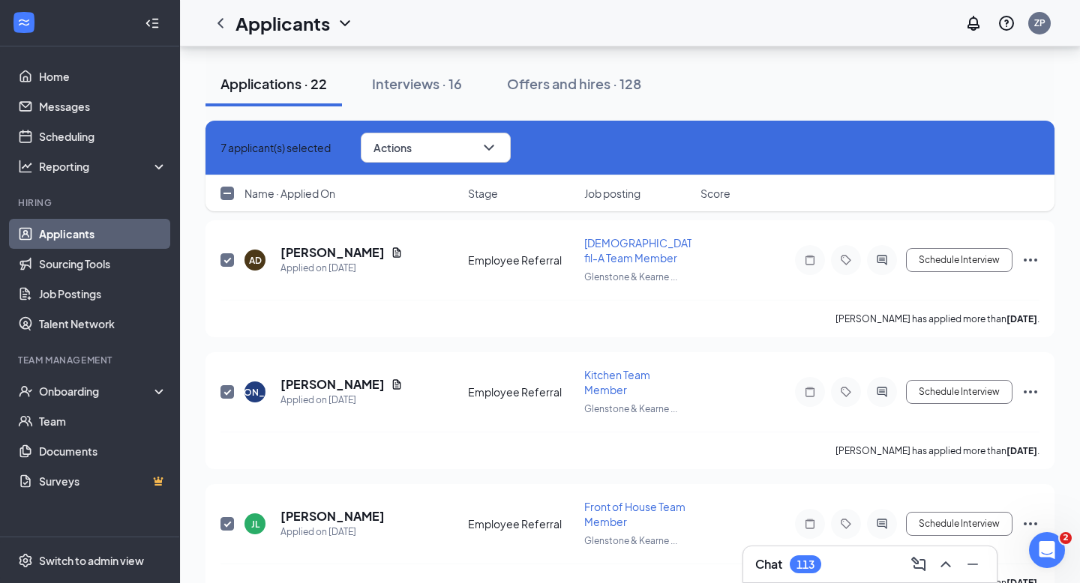
checkbox input "false"
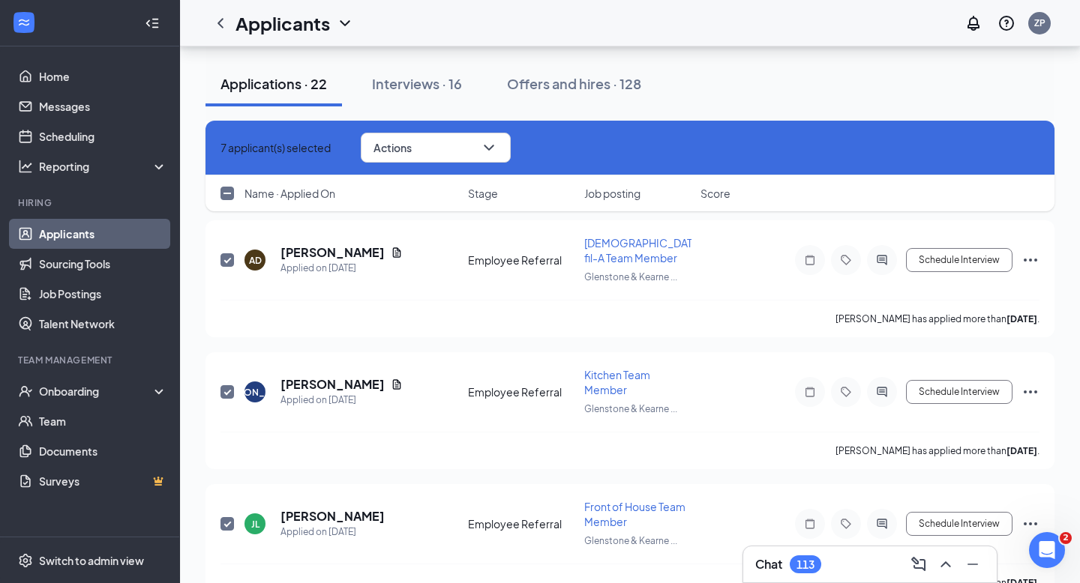
checkbox input "false"
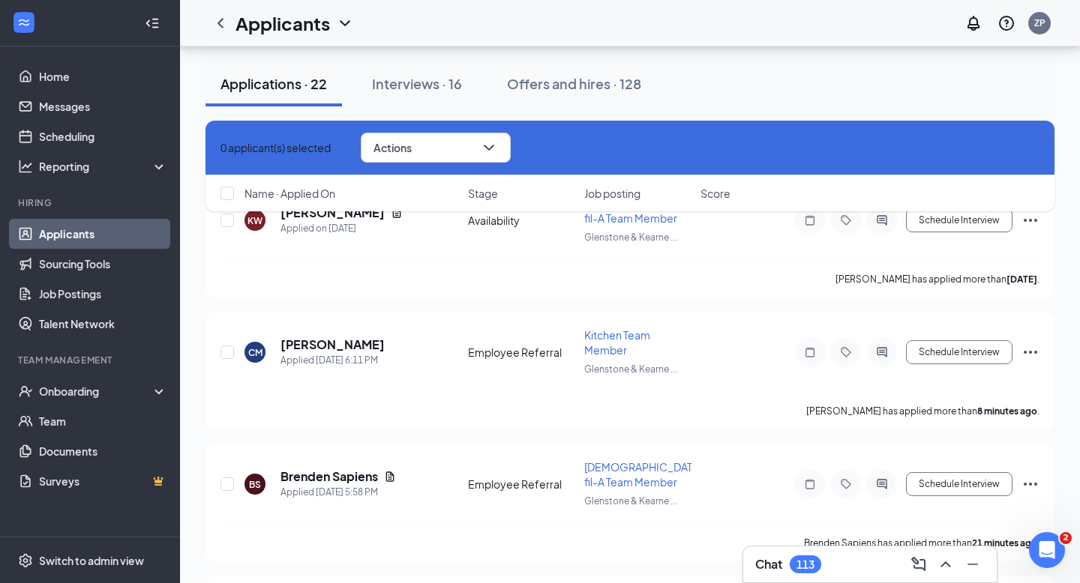
scroll to position [2085, 0]
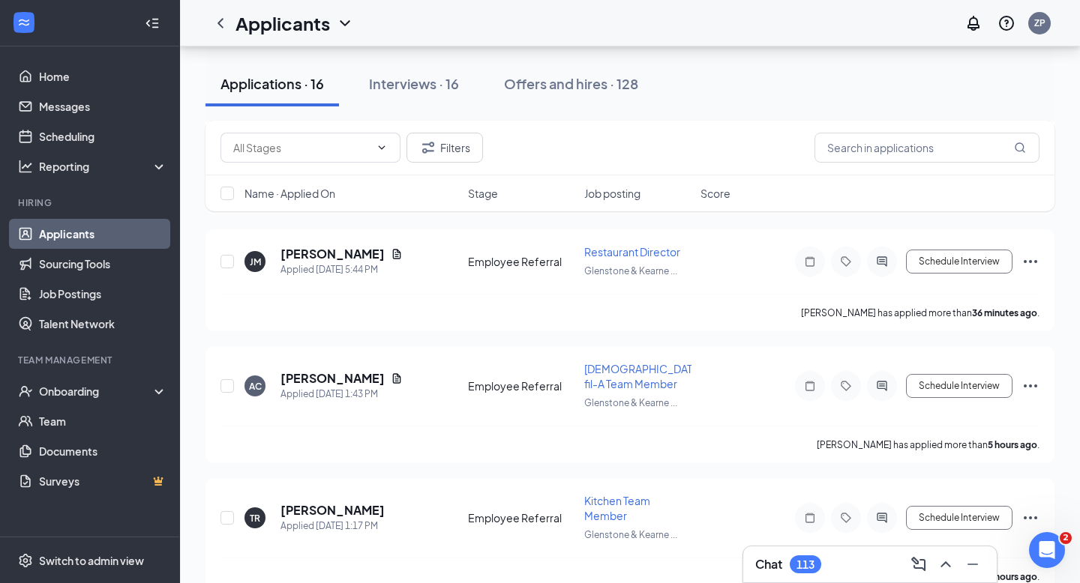
scroll to position [292, 0]
